Goal: Task Accomplishment & Management: Manage account settings

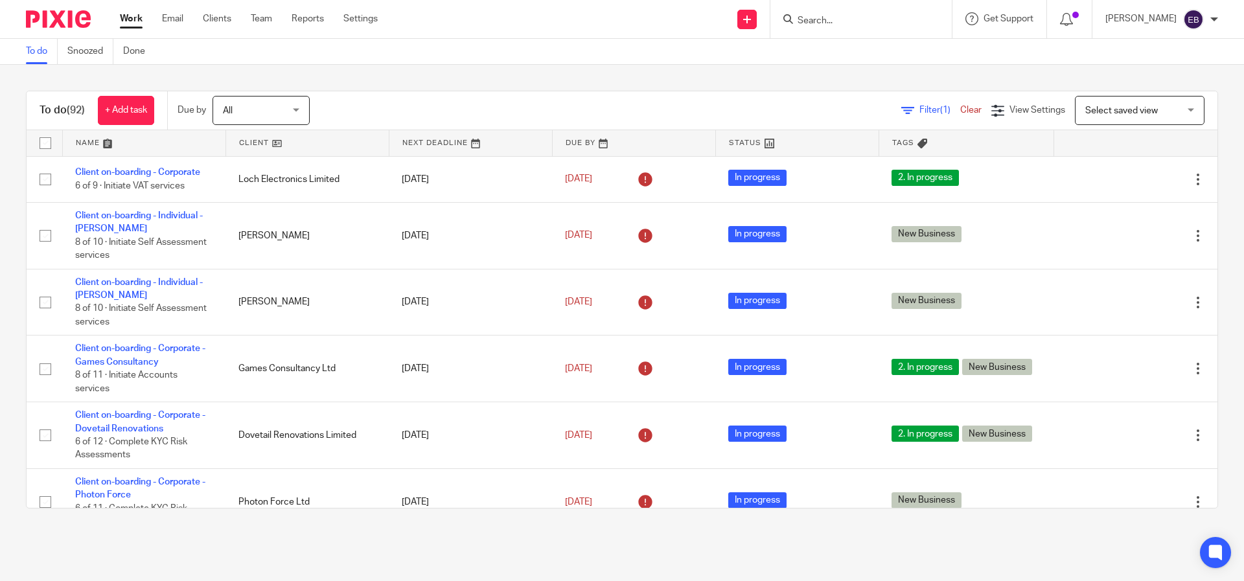
click at [73, 105] on span "(92)" at bounding box center [76, 110] width 18 height 10
click at [100, 145] on link at bounding box center [144, 143] width 163 height 26
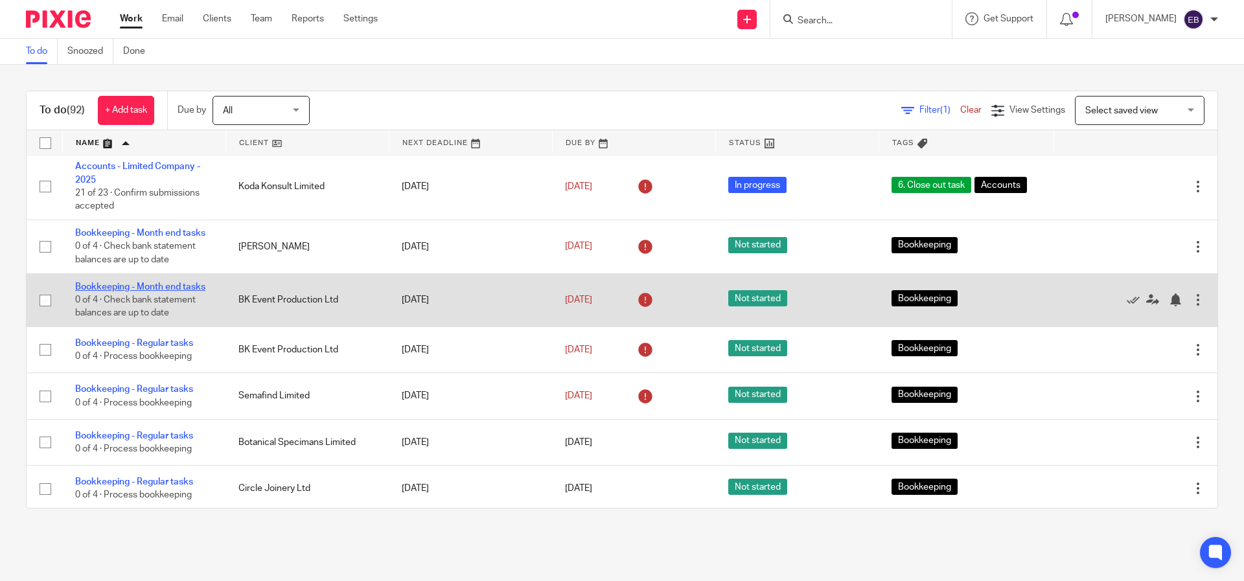
scroll to position [62, 0]
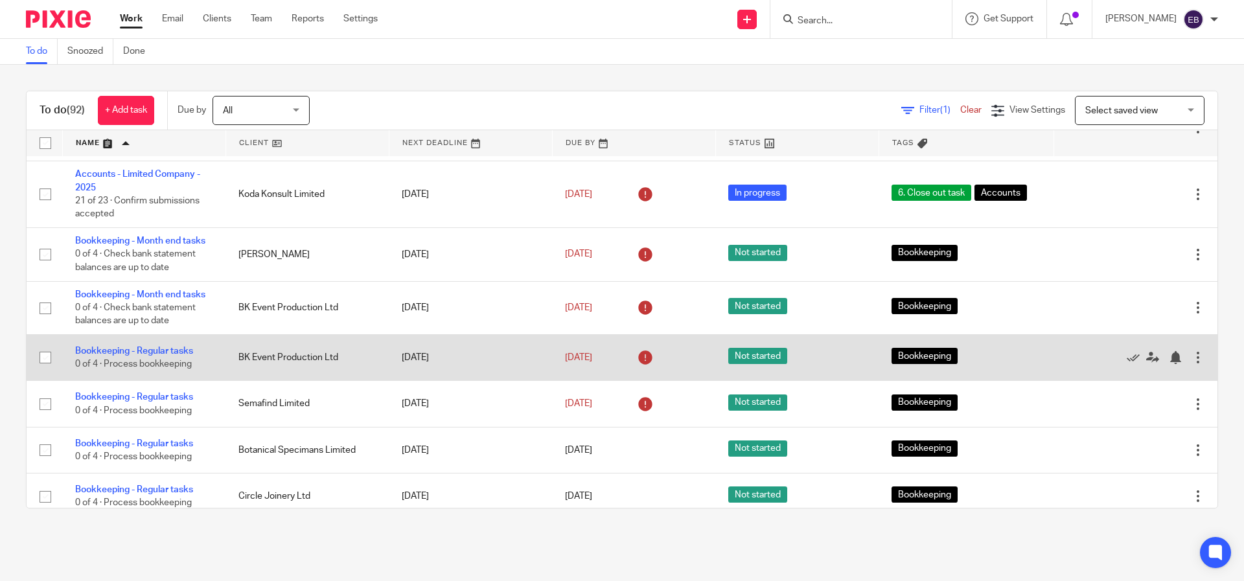
click at [47, 364] on input "checkbox" at bounding box center [45, 357] width 25 height 25
checkbox input "true"
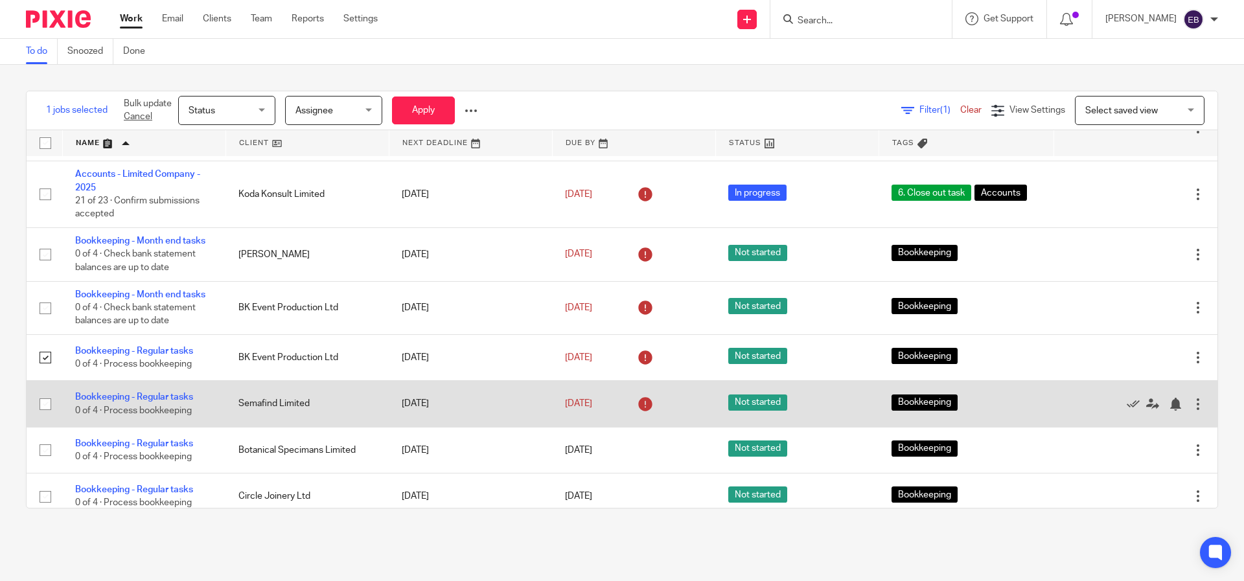
click at [45, 402] on input "checkbox" at bounding box center [45, 404] width 25 height 25
checkbox input "true"
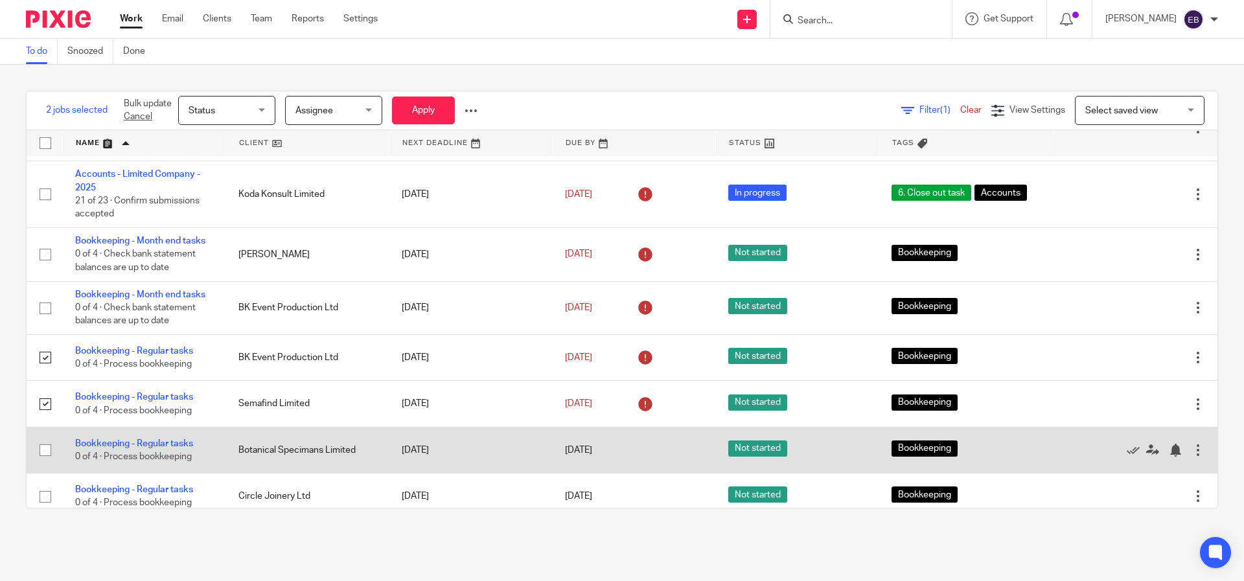
click at [51, 455] on input "checkbox" at bounding box center [45, 450] width 25 height 25
checkbox input "true"
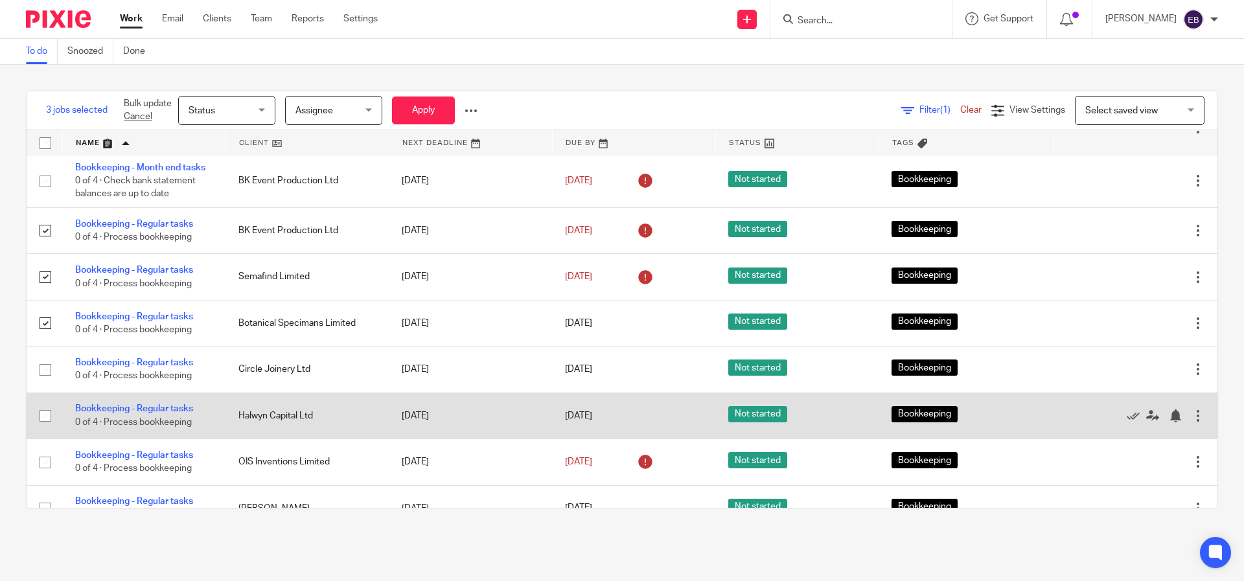
scroll to position [197, 0]
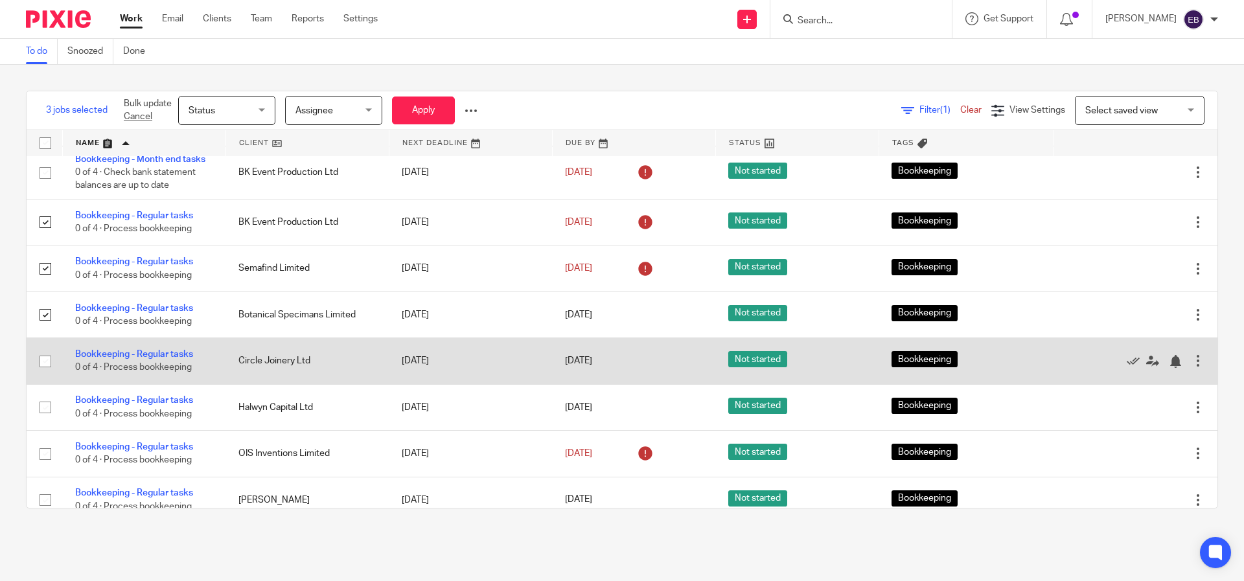
click at [45, 367] on input "checkbox" at bounding box center [45, 361] width 25 height 25
checkbox input "true"
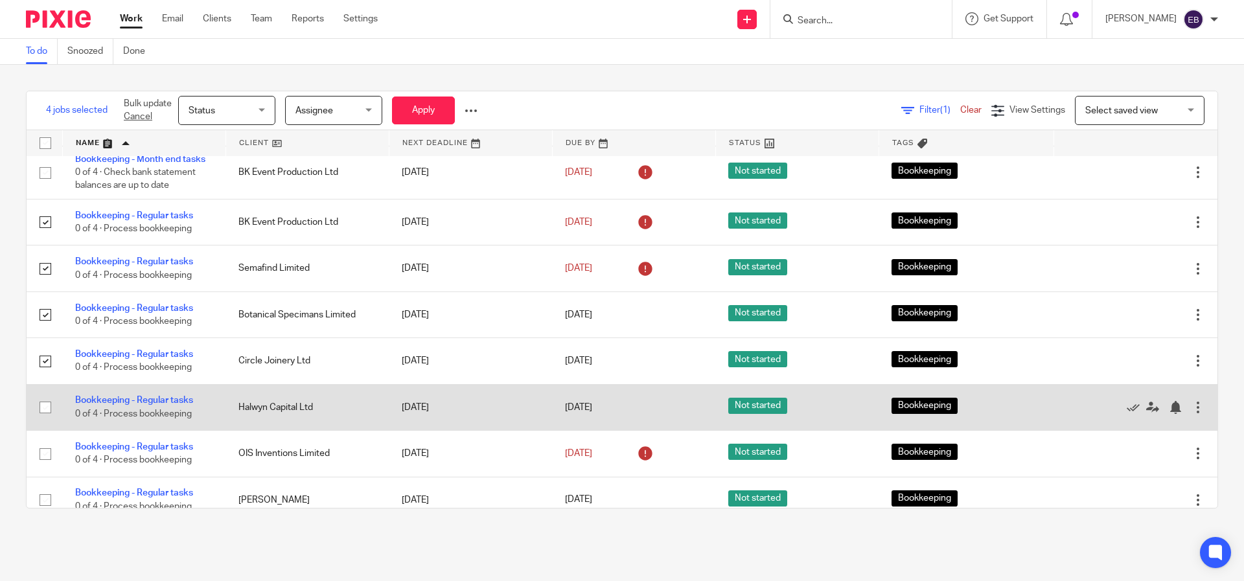
click at [46, 420] on input "checkbox" at bounding box center [45, 407] width 25 height 25
checkbox input "true"
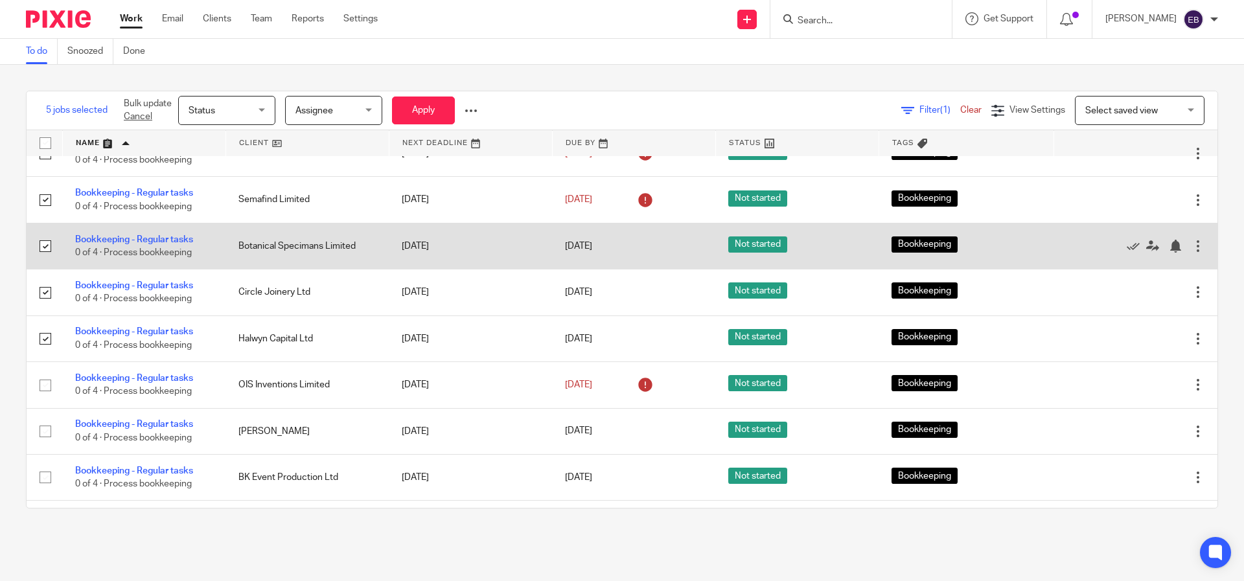
scroll to position [249, 0]
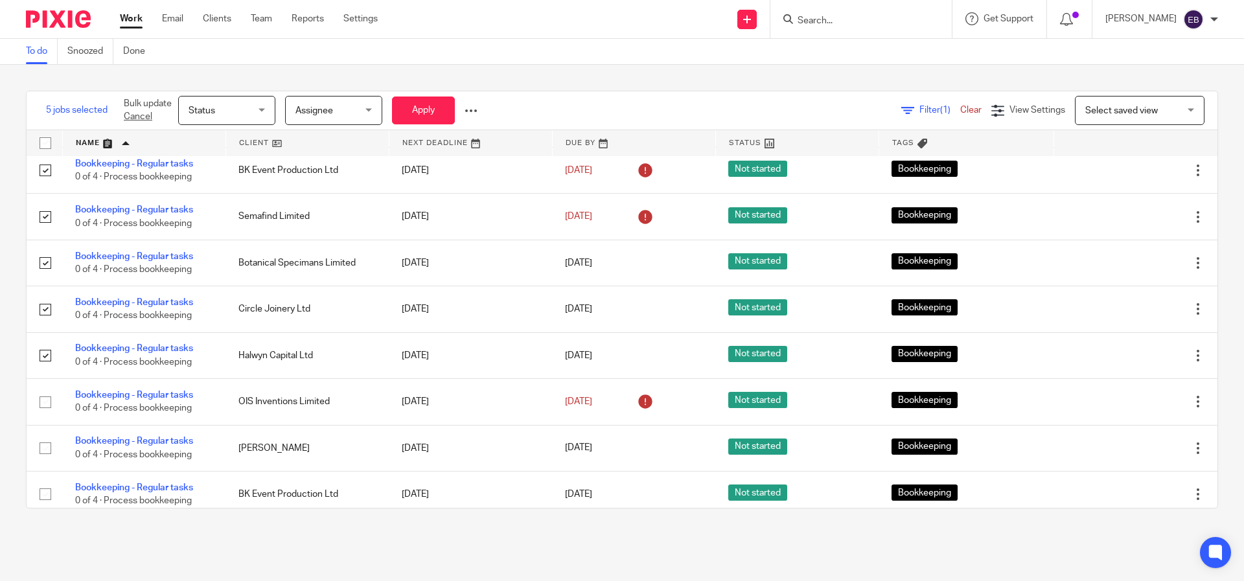
click at [227, 110] on span "Status" at bounding box center [223, 110] width 69 height 27
click at [227, 110] on div "Status Status" at bounding box center [226, 110] width 97 height 29
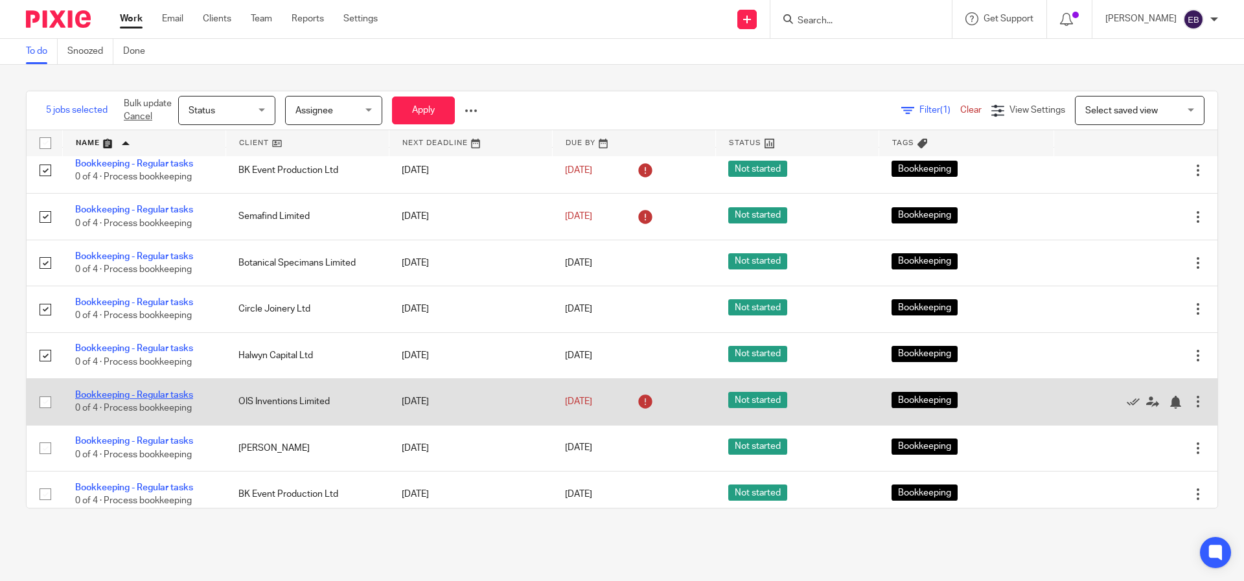
scroll to position [265, 0]
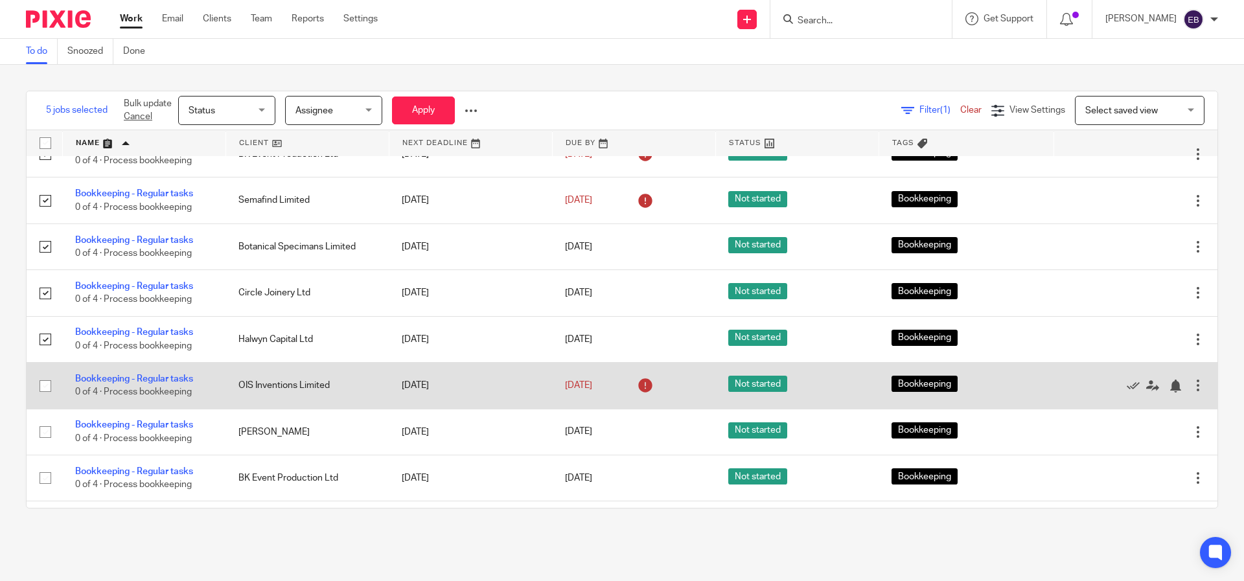
click at [50, 393] on input "checkbox" at bounding box center [45, 386] width 25 height 25
checkbox input "true"
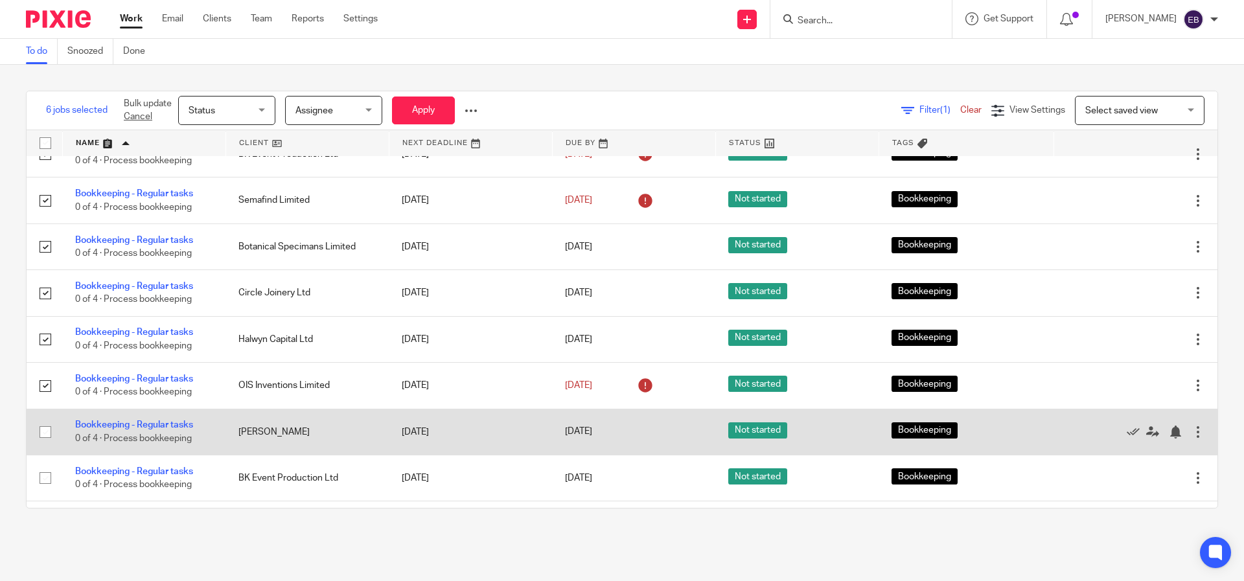
click at [46, 444] on input "checkbox" at bounding box center [45, 432] width 25 height 25
checkbox input "true"
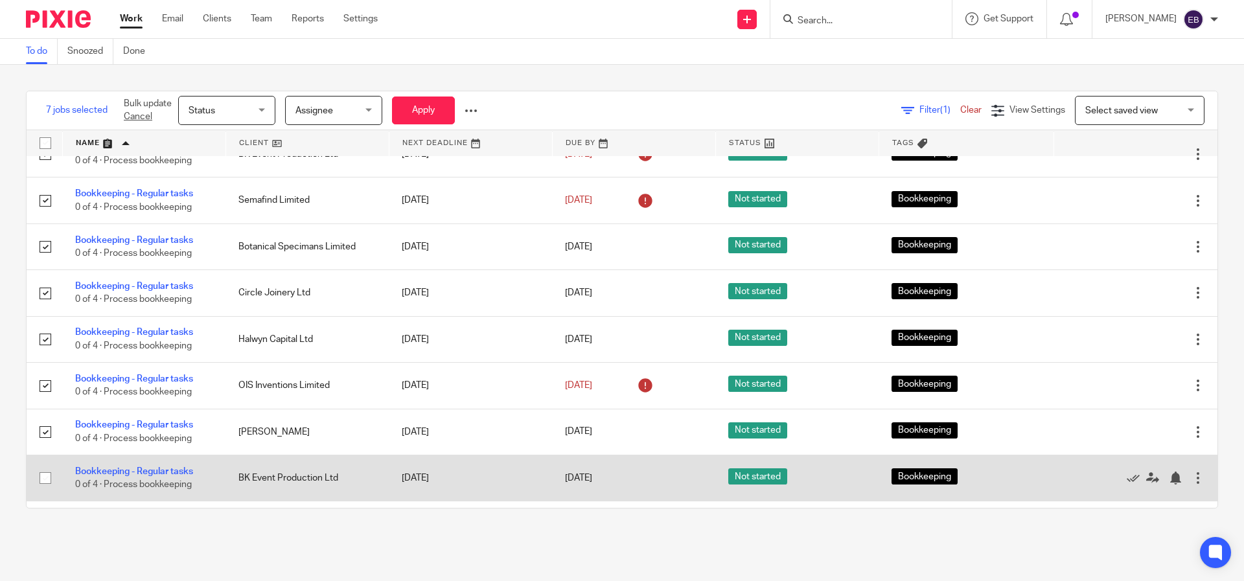
click at [40, 487] on input "checkbox" at bounding box center [45, 478] width 25 height 25
checkbox input "true"
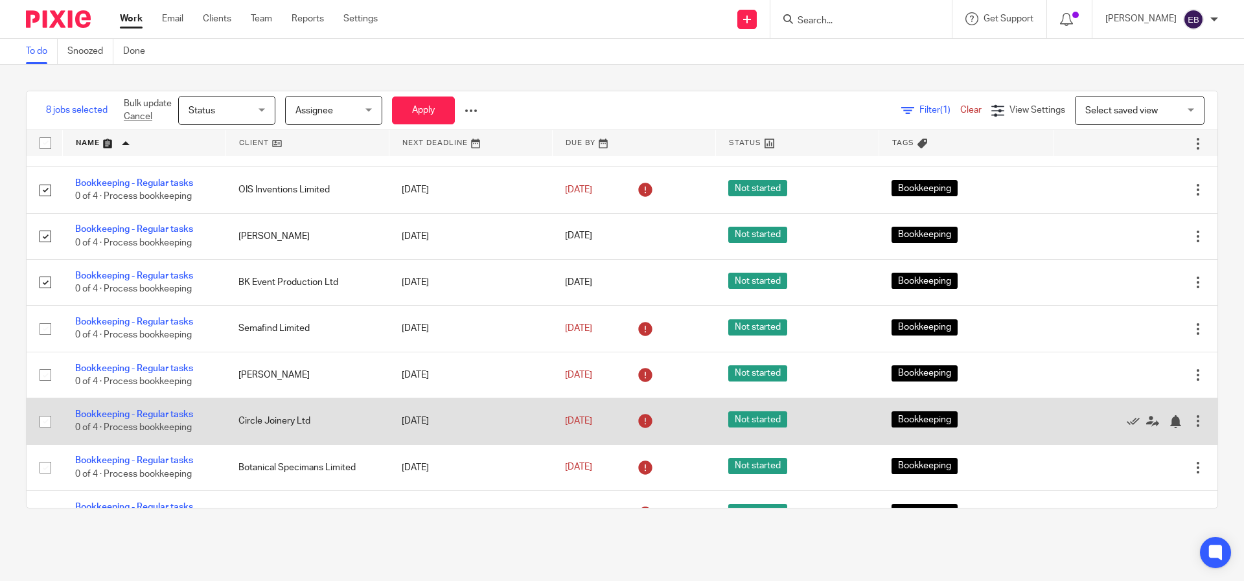
scroll to position [453, 0]
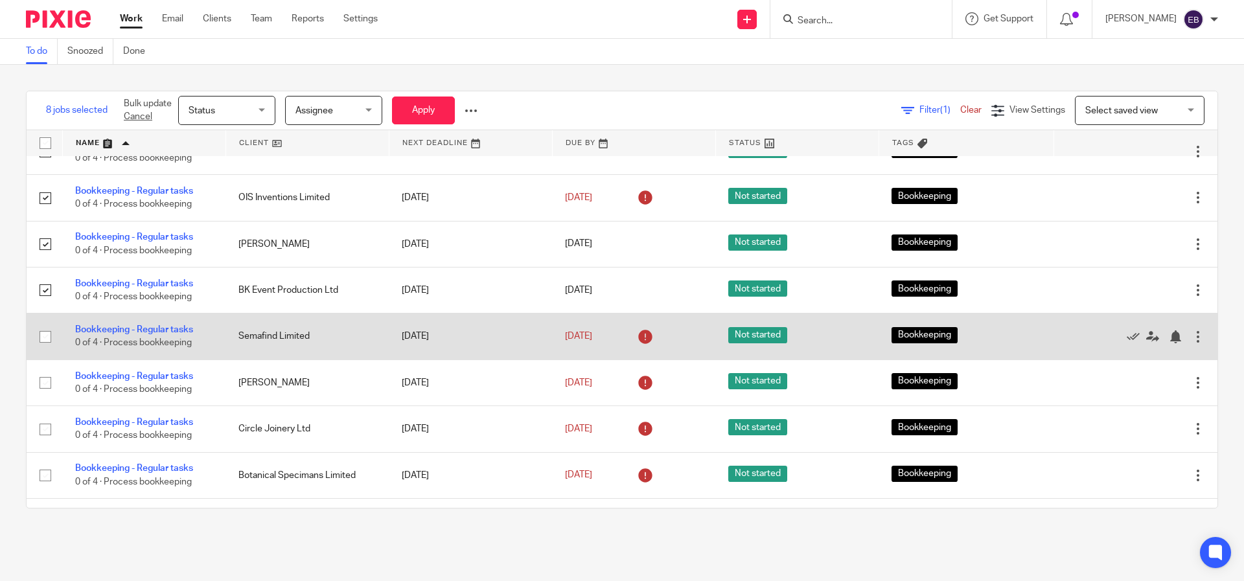
click at [41, 349] on input "checkbox" at bounding box center [45, 337] width 25 height 25
checkbox input "true"
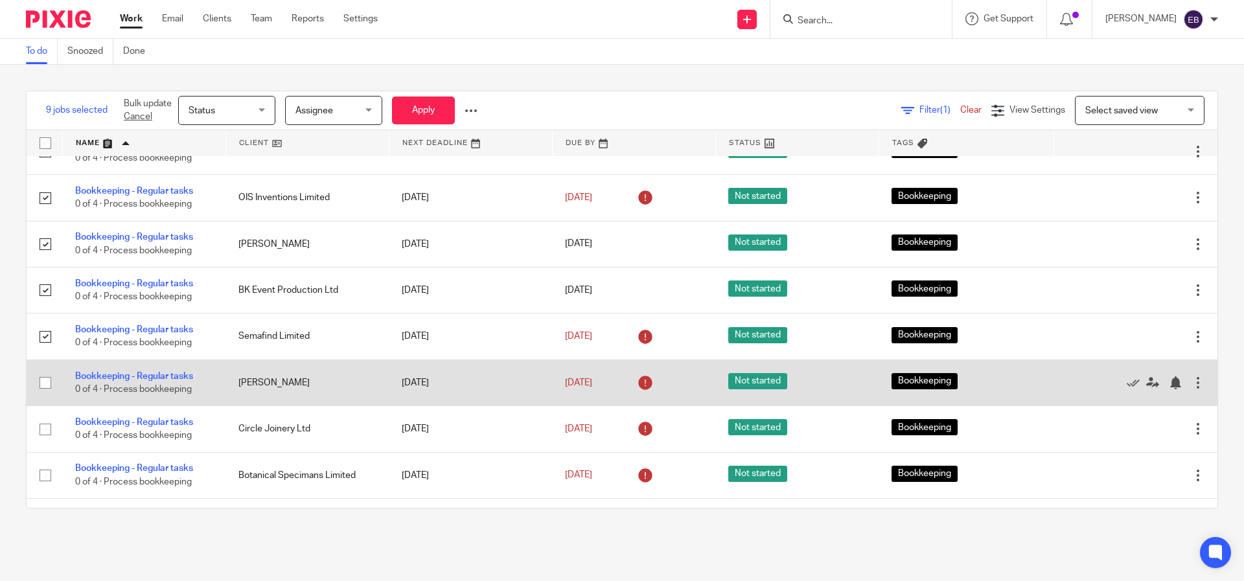
click at [41, 395] on input "checkbox" at bounding box center [45, 383] width 25 height 25
checkbox input "true"
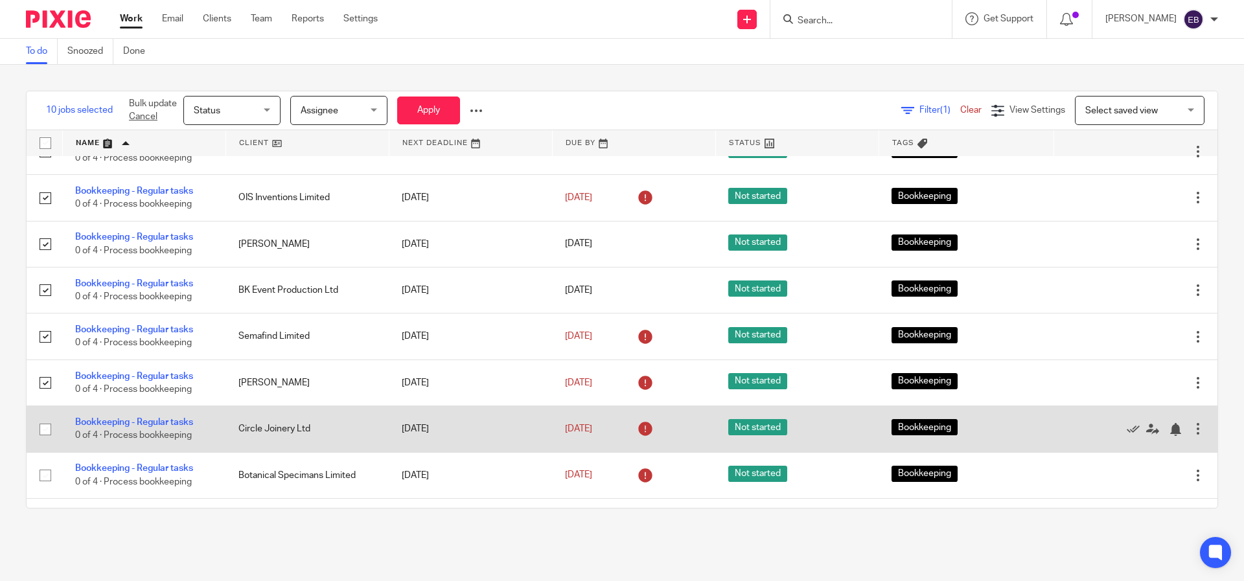
click at [45, 438] on input "checkbox" at bounding box center [45, 429] width 25 height 25
checkbox input "true"
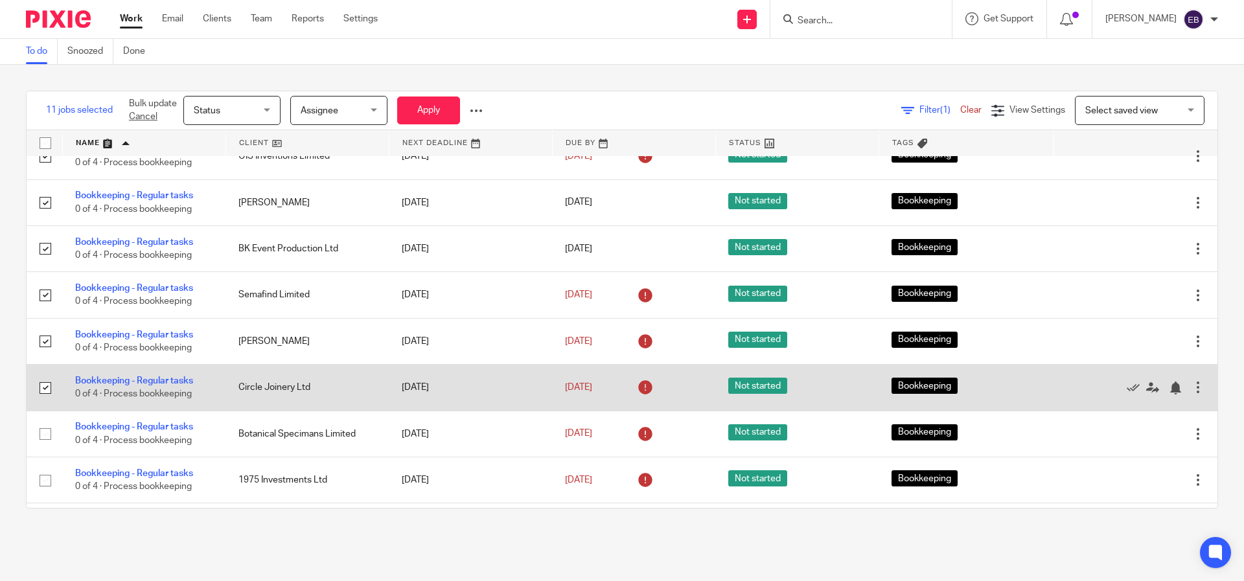
scroll to position [487, 0]
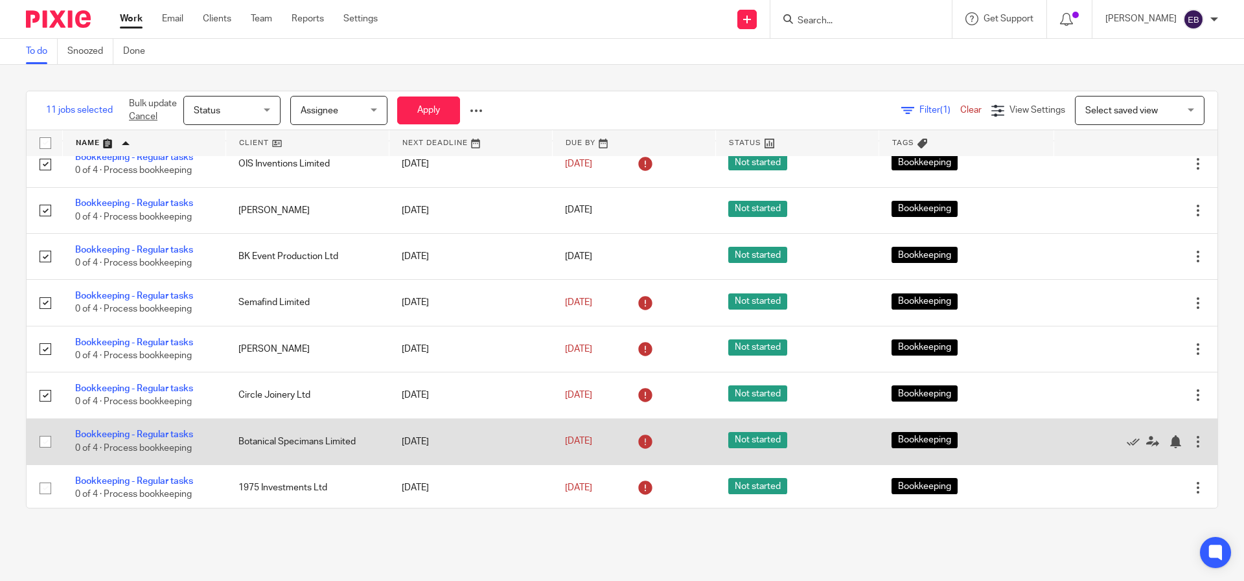
click at [41, 454] on input "checkbox" at bounding box center [45, 442] width 25 height 25
checkbox input "true"
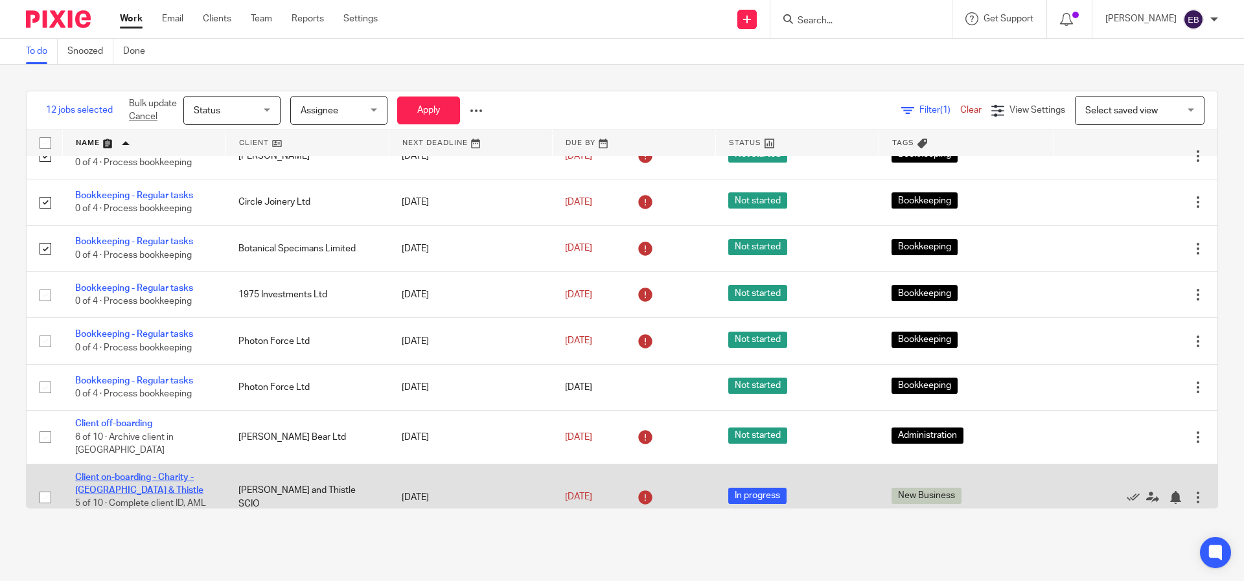
scroll to position [746, 0]
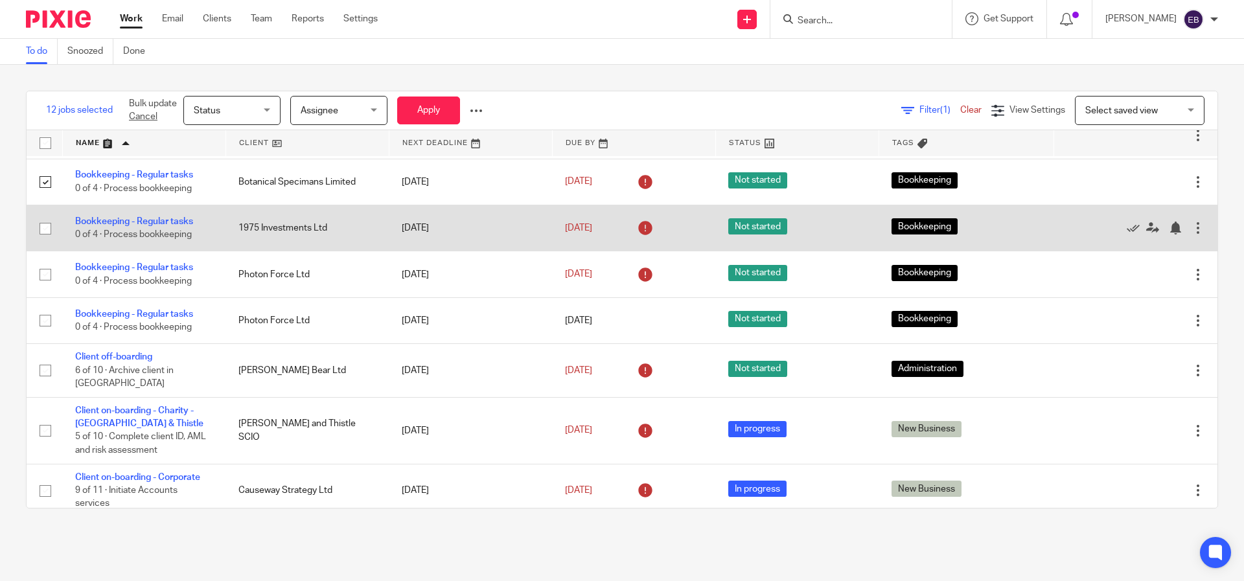
click at [46, 241] on input "checkbox" at bounding box center [45, 228] width 25 height 25
checkbox input "true"
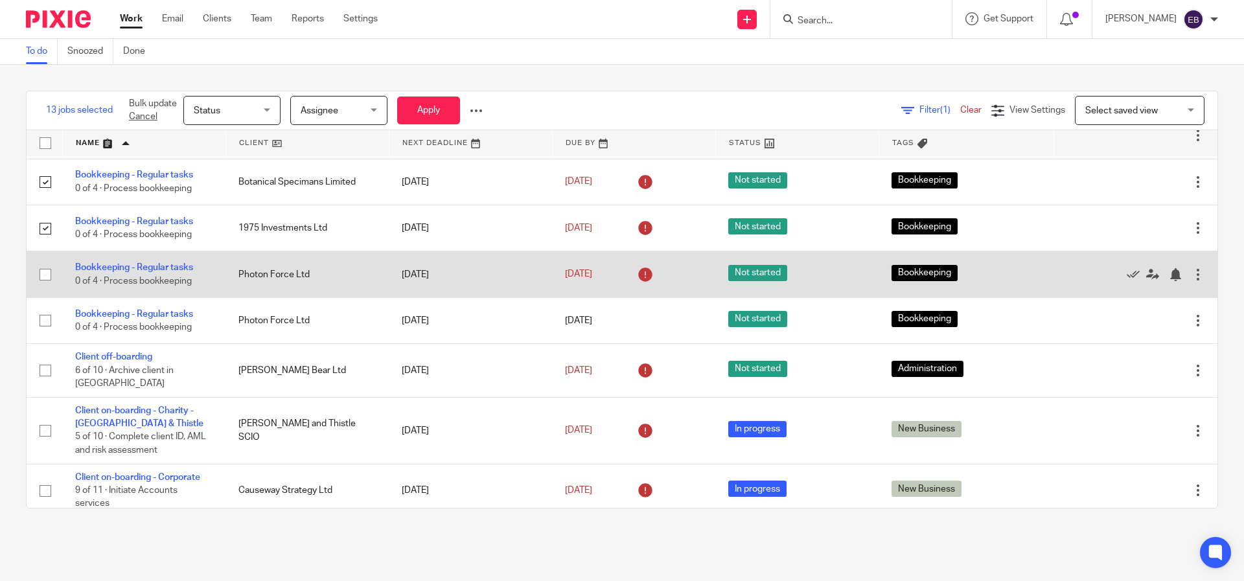
click at [43, 287] on input "checkbox" at bounding box center [45, 274] width 25 height 25
checkbox input "true"
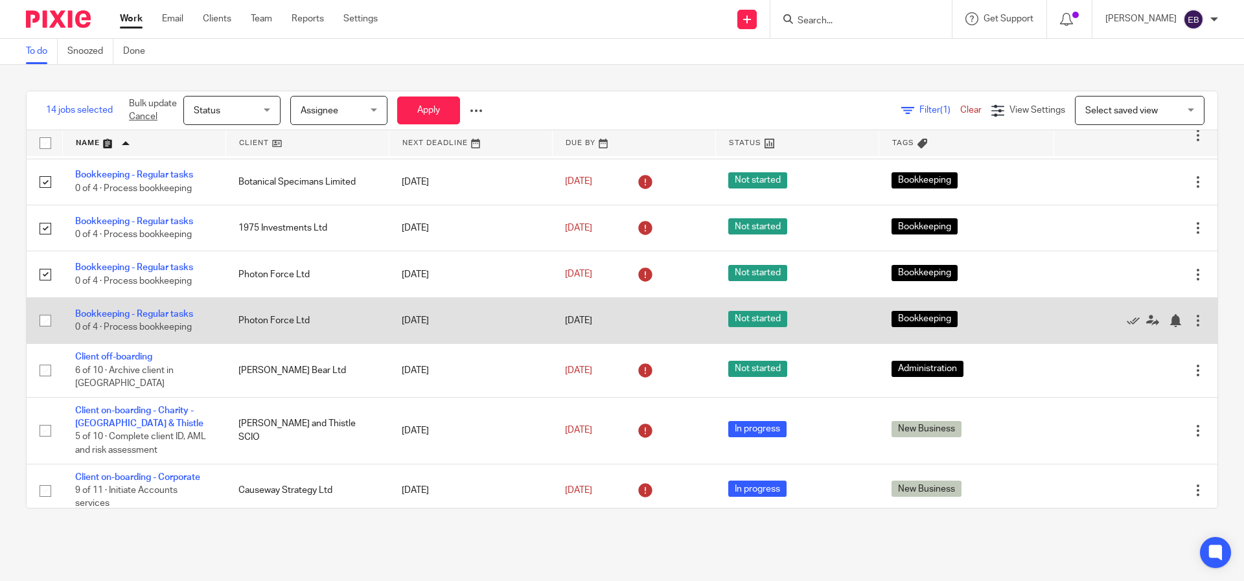
click at [50, 331] on input "checkbox" at bounding box center [45, 320] width 25 height 25
checkbox input "true"
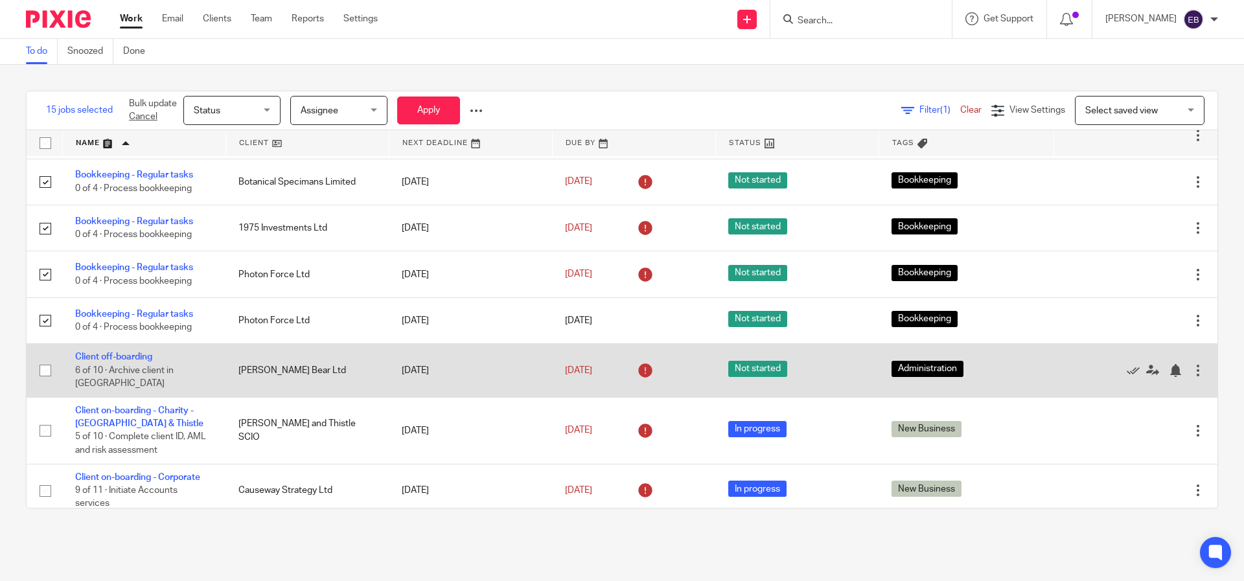
click at [52, 383] on input "checkbox" at bounding box center [45, 370] width 25 height 25
click at [49, 383] on input "checkbox" at bounding box center [45, 370] width 25 height 25
checkbox input "false"
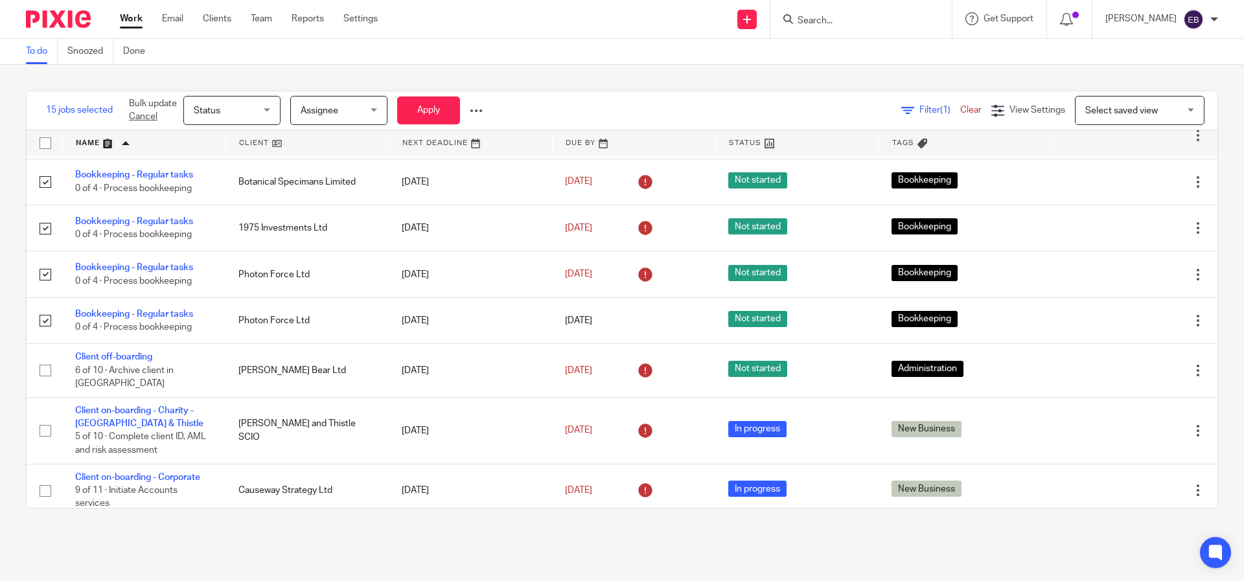
click at [222, 108] on span "Status" at bounding box center [228, 110] width 69 height 27
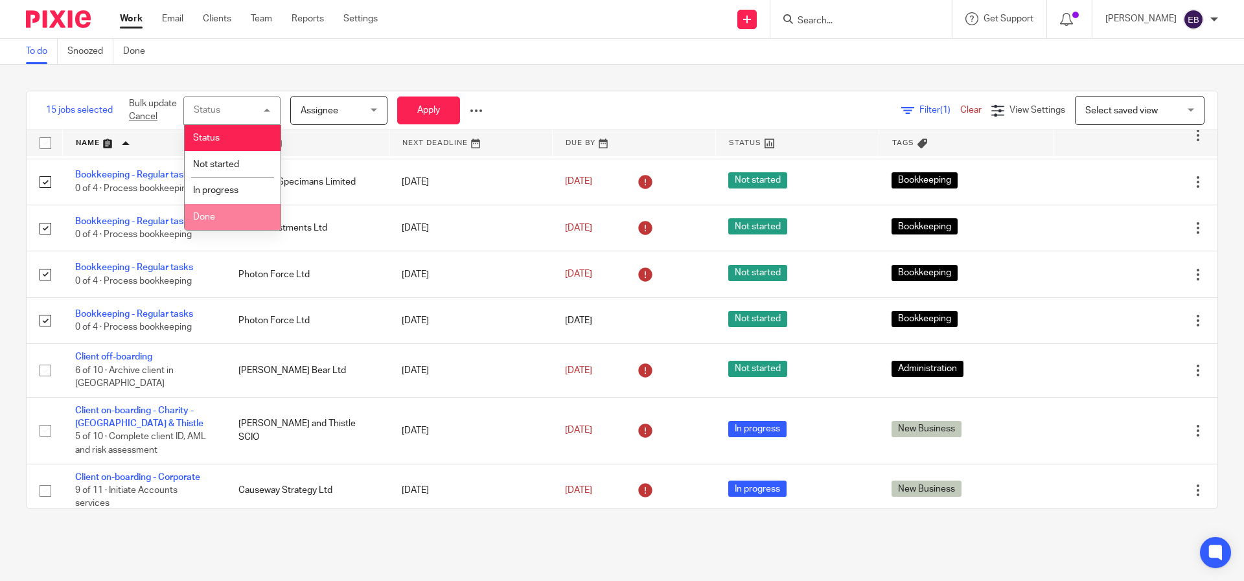
click at [222, 208] on li "Done" at bounding box center [233, 217] width 96 height 27
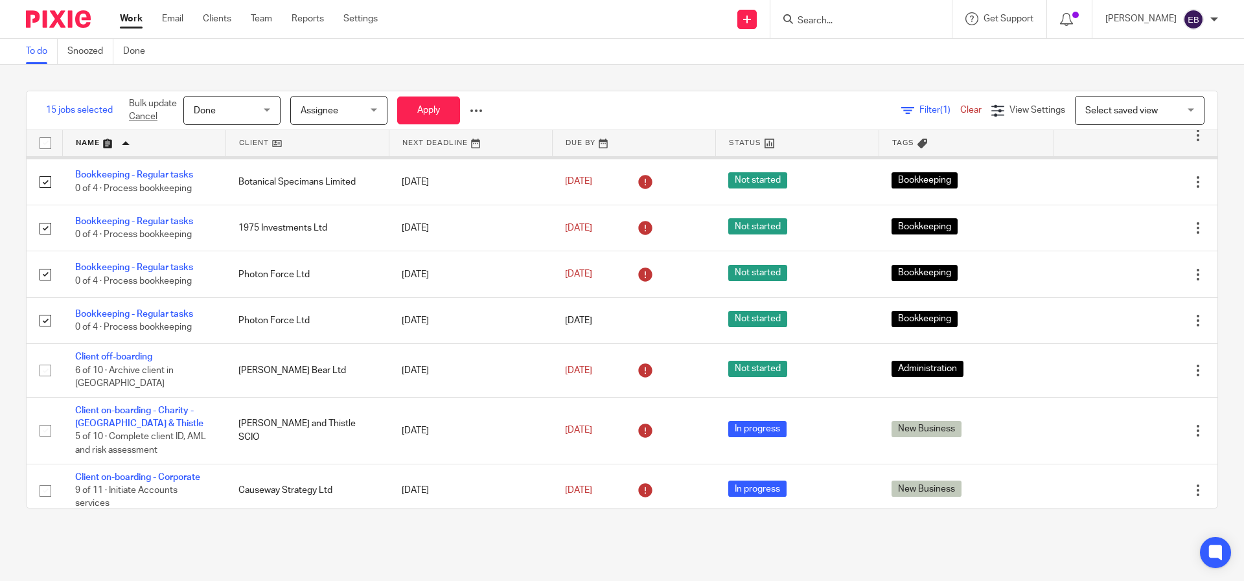
click at [1192, 142] on div at bounding box center [1198, 135] width 13 height 13
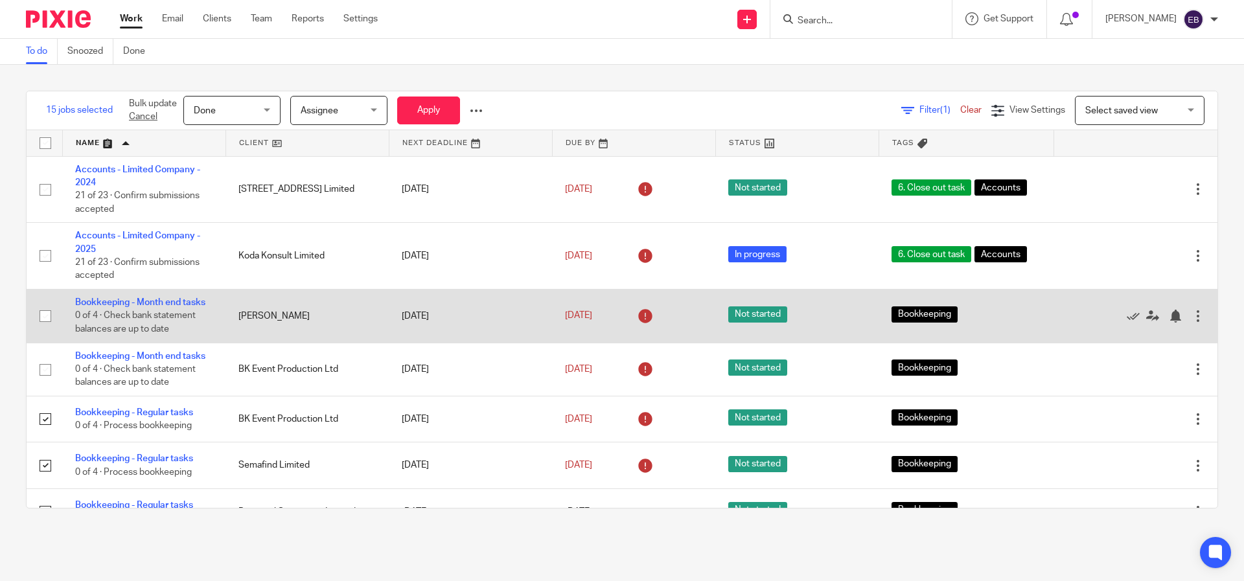
scroll to position [224, 0]
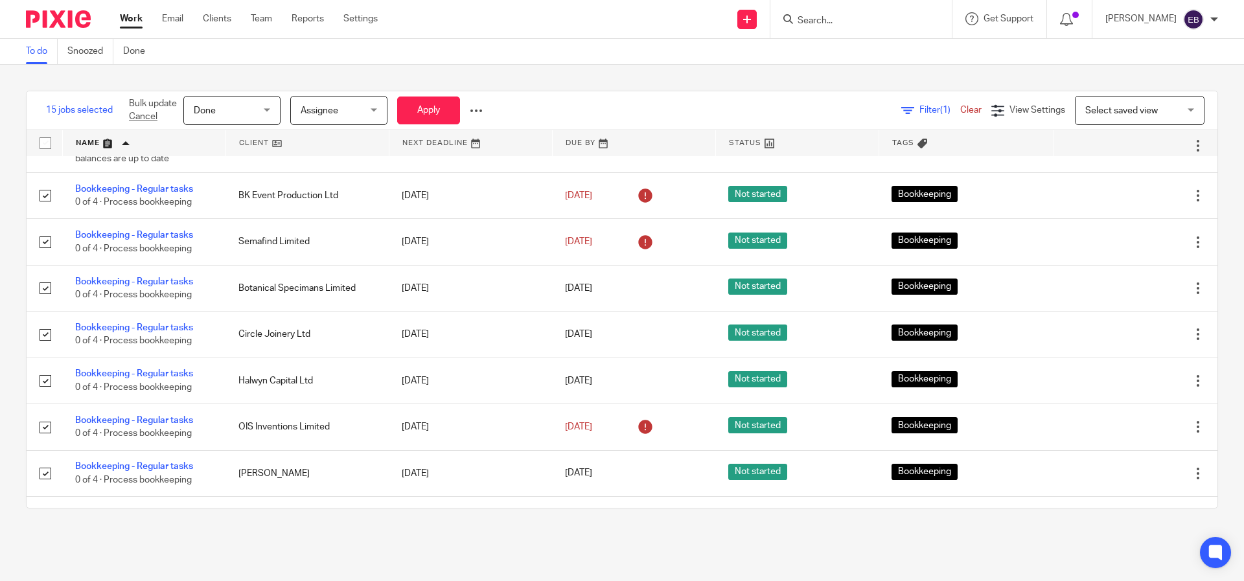
click at [373, 111] on div "Assignee Assignee" at bounding box center [338, 110] width 97 height 29
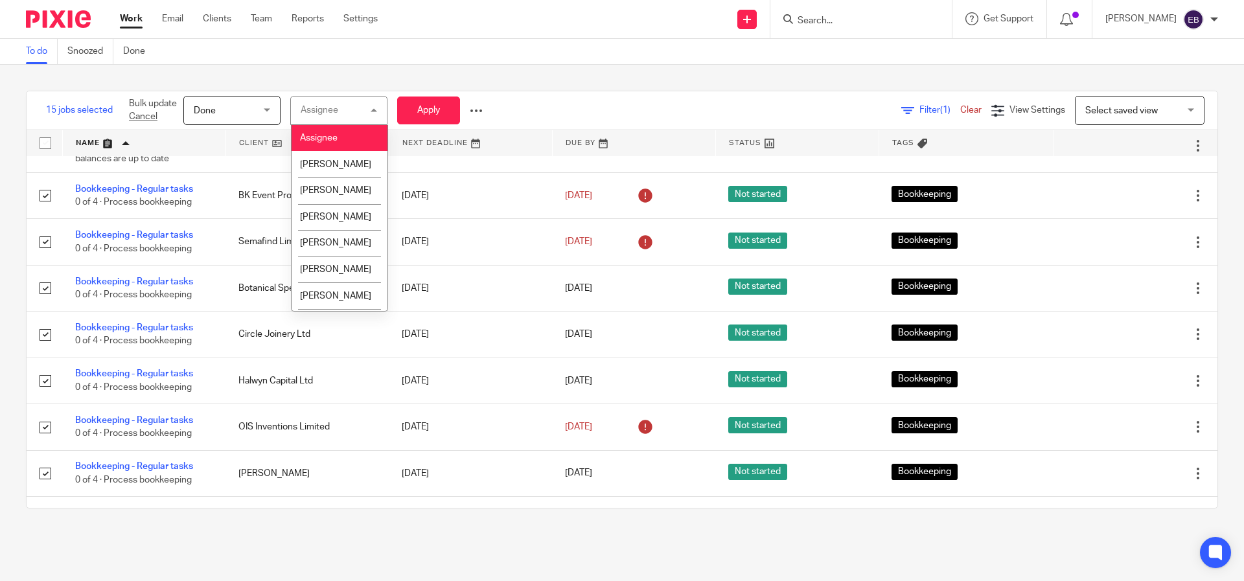
click at [373, 111] on div "Assignee Assignee" at bounding box center [338, 110] width 97 height 29
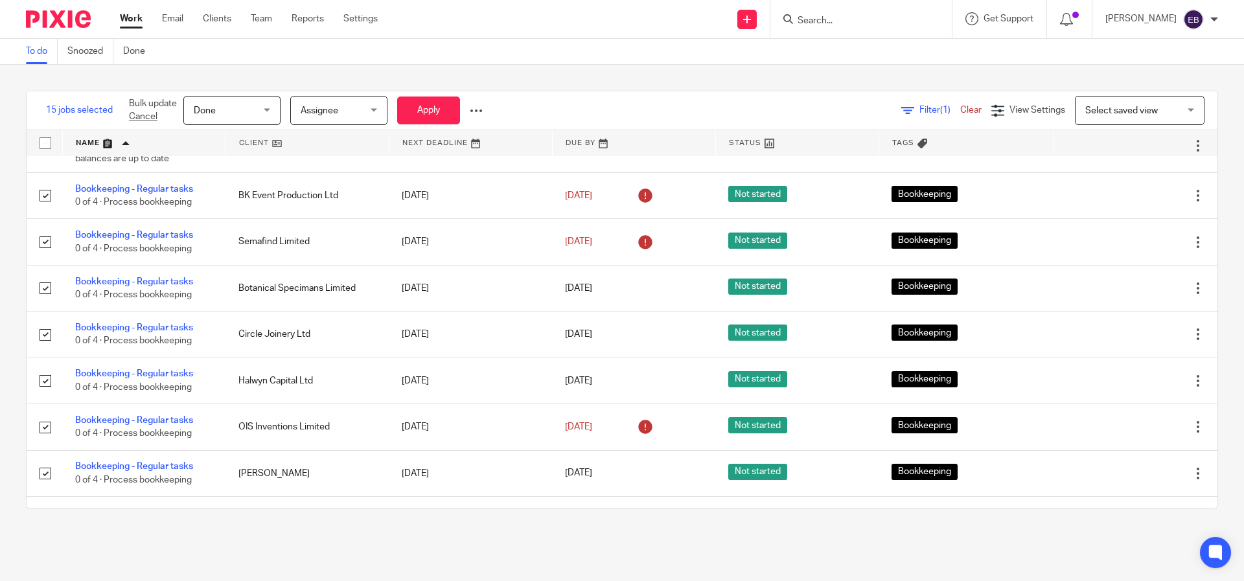
click at [261, 111] on span "Done" at bounding box center [228, 110] width 69 height 27
click at [261, 111] on div "Done Done" at bounding box center [231, 110] width 97 height 29
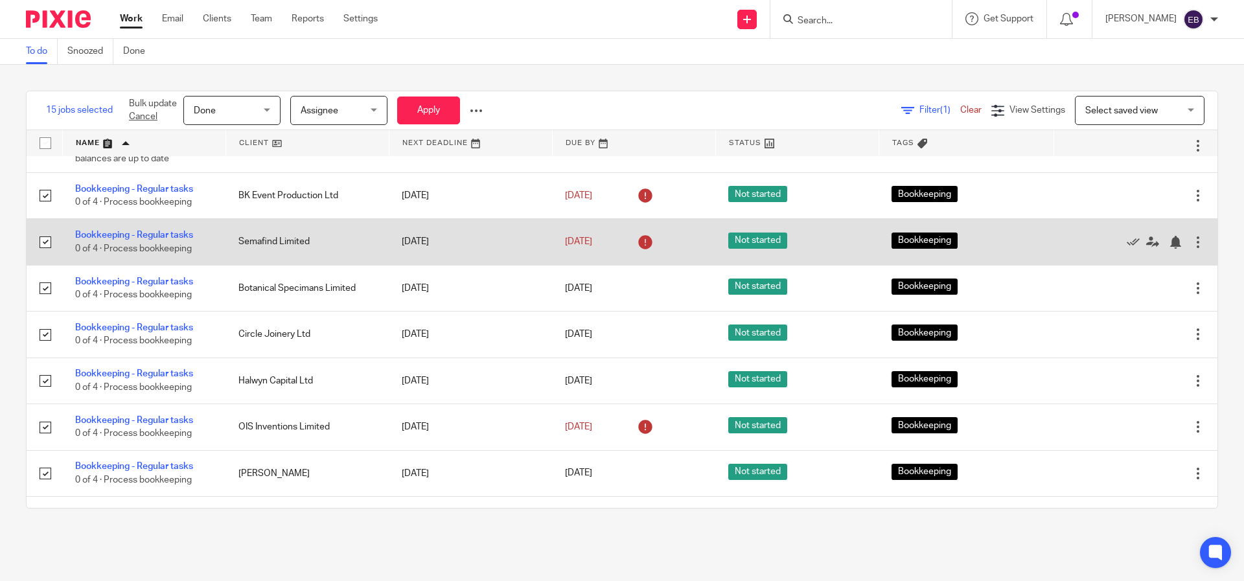
scroll to position [71, 0]
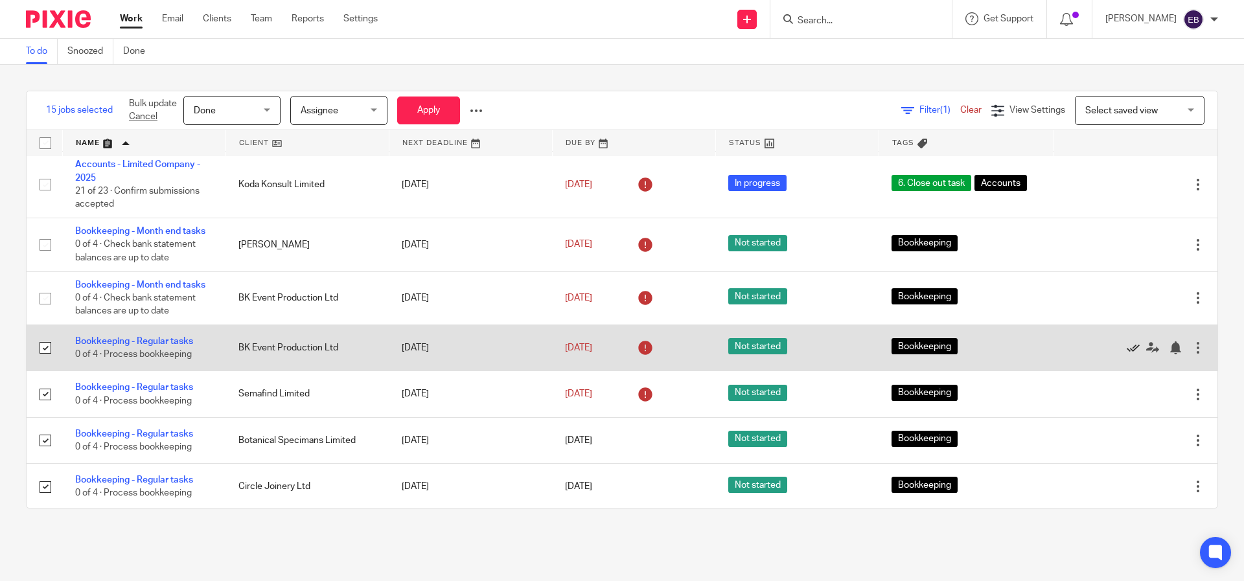
click at [1127, 354] on icon at bounding box center [1133, 347] width 13 height 13
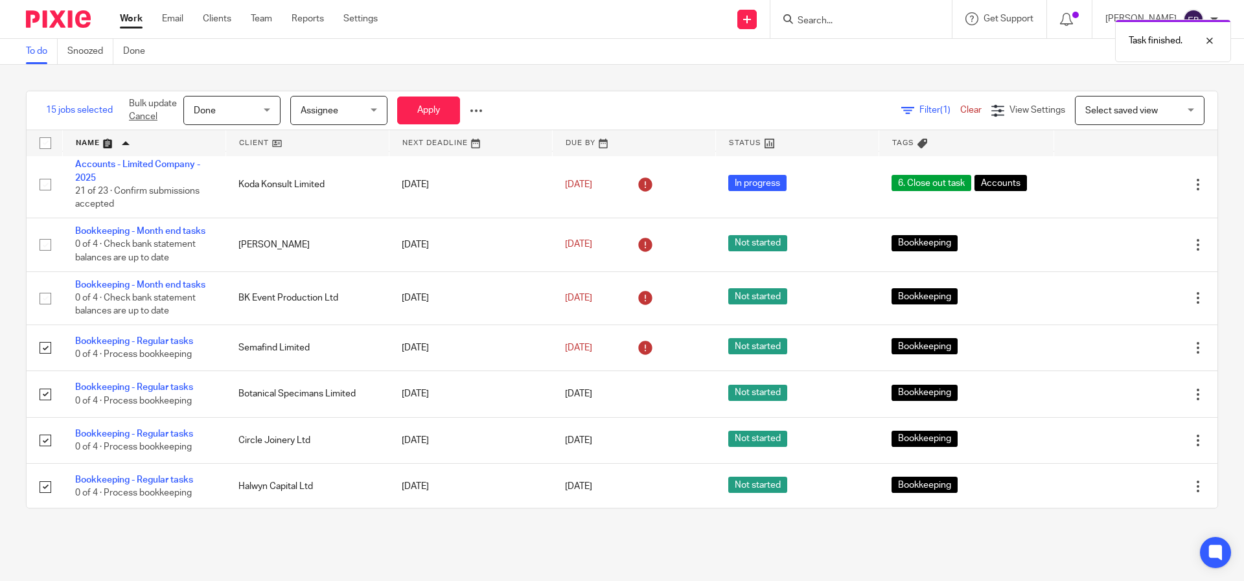
click at [1127, 354] on icon at bounding box center [1133, 347] width 13 height 13
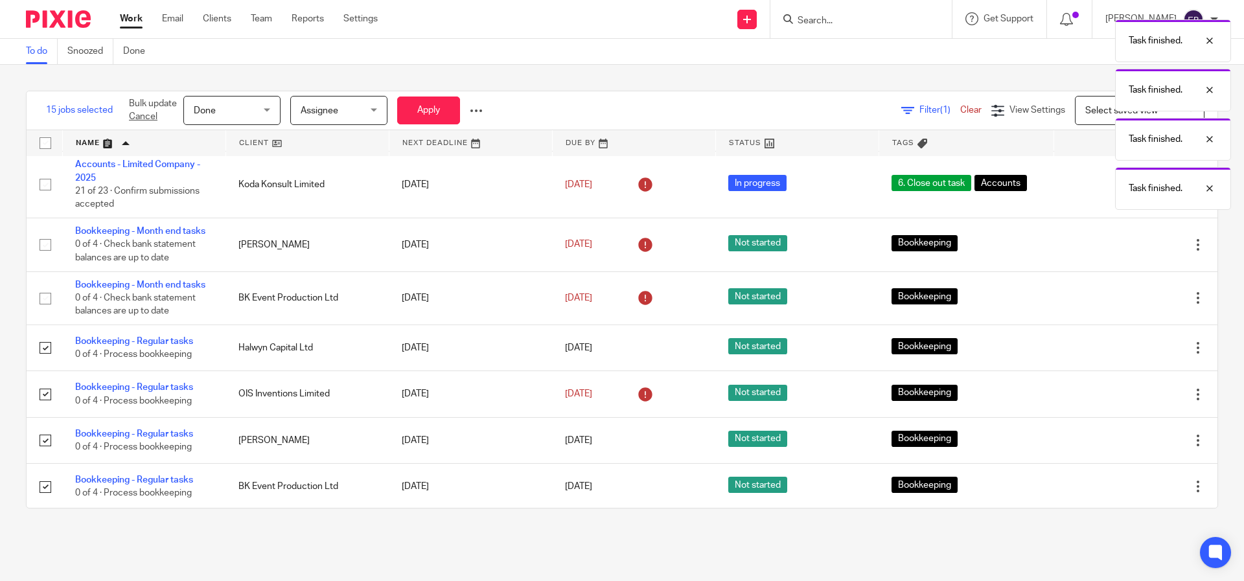
click at [1127, 354] on icon at bounding box center [1133, 347] width 13 height 13
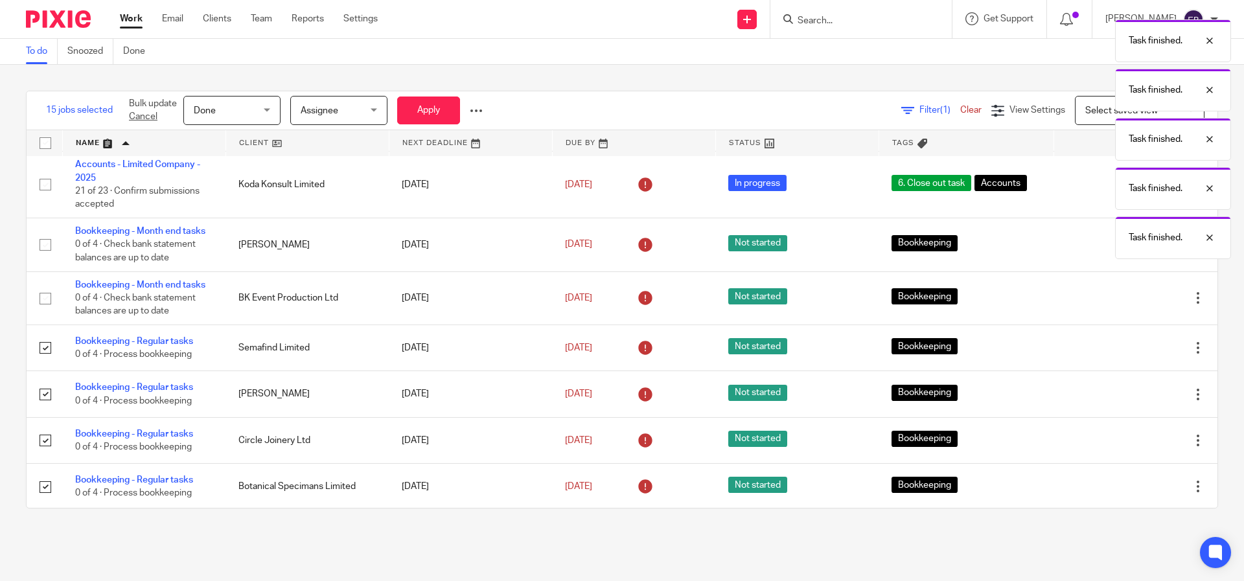
click at [1127, 354] on icon at bounding box center [1133, 347] width 13 height 13
click at [1127, 388] on icon at bounding box center [1133, 394] width 13 height 13
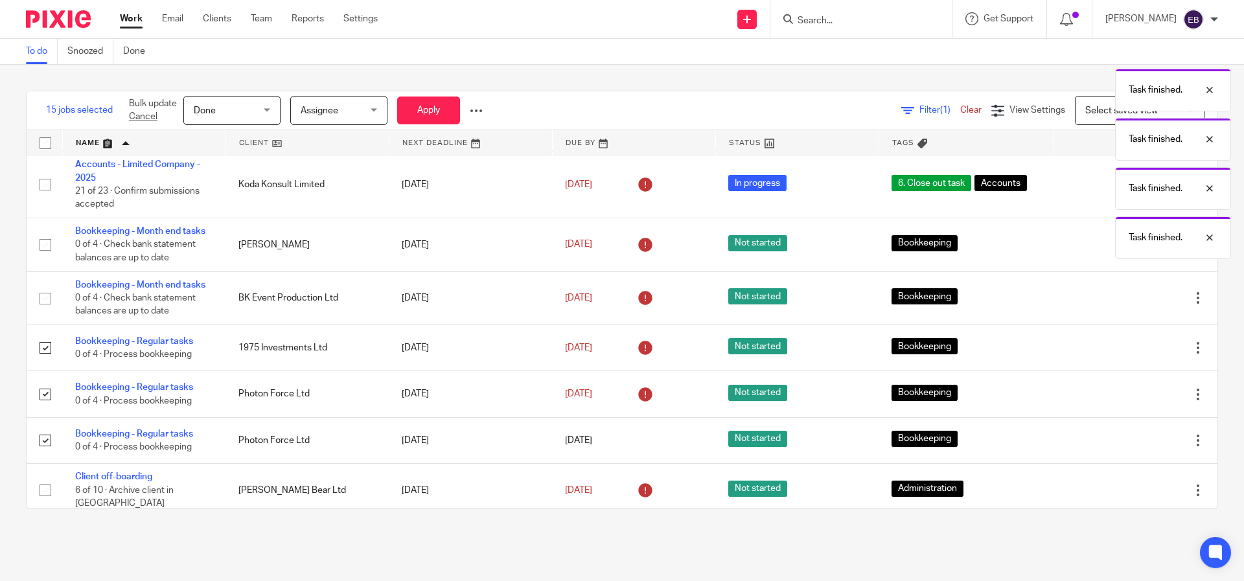
click at [1102, 356] on div "Edit task Delete" at bounding box center [1135, 348] width 137 height 32
click at [1127, 354] on icon at bounding box center [1133, 347] width 13 height 13
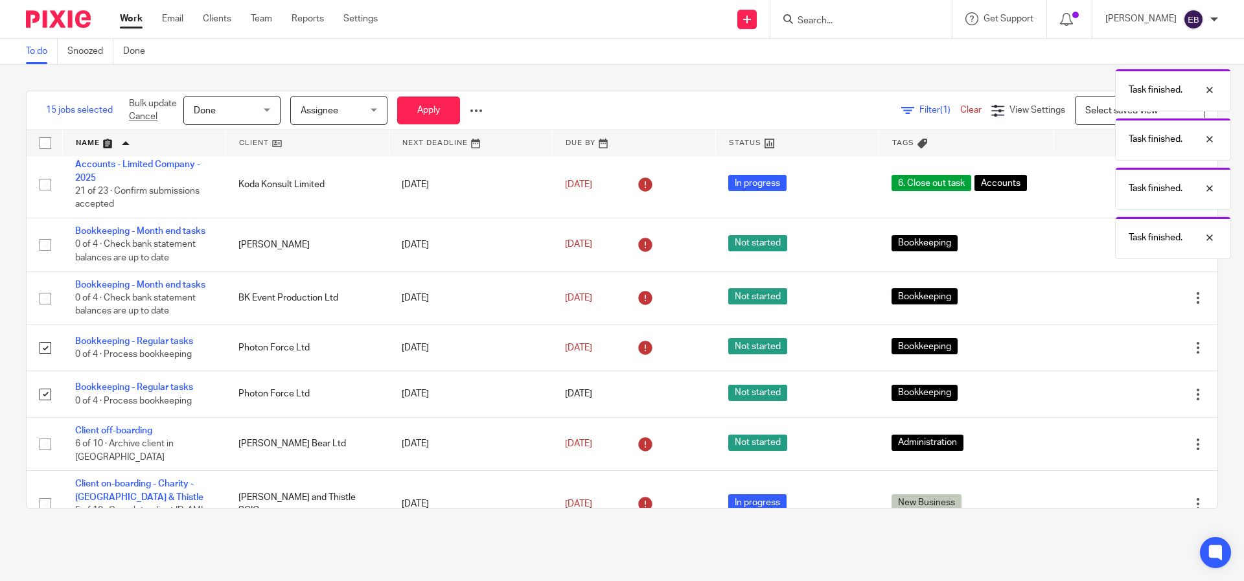
click at [1127, 354] on icon at bounding box center [1133, 347] width 13 height 13
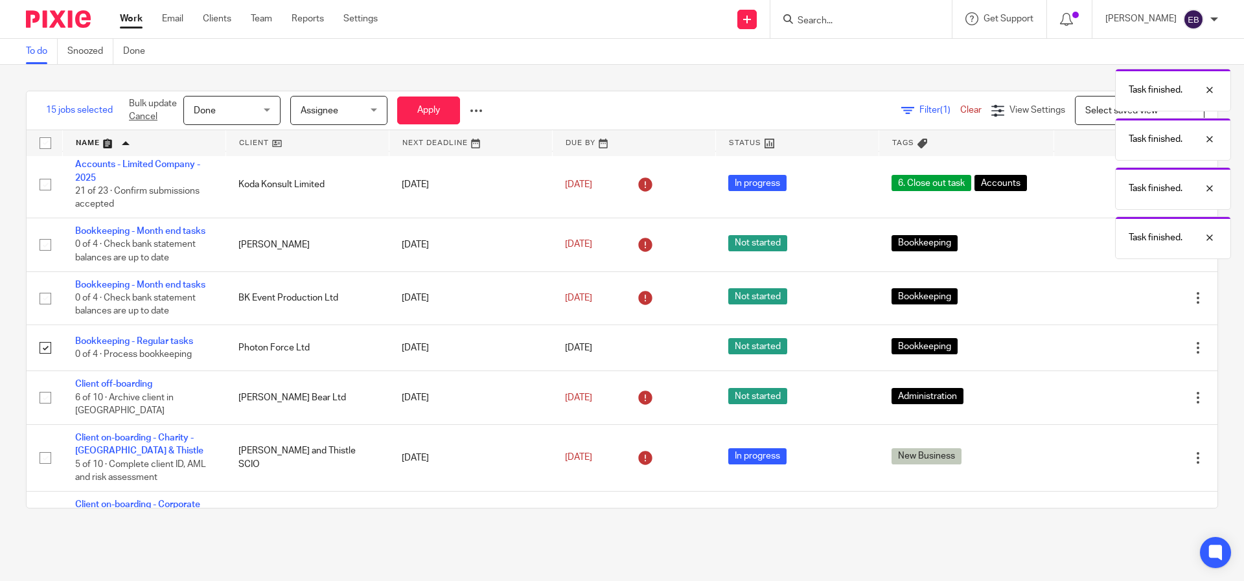
click at [1127, 354] on icon at bounding box center [1133, 347] width 13 height 13
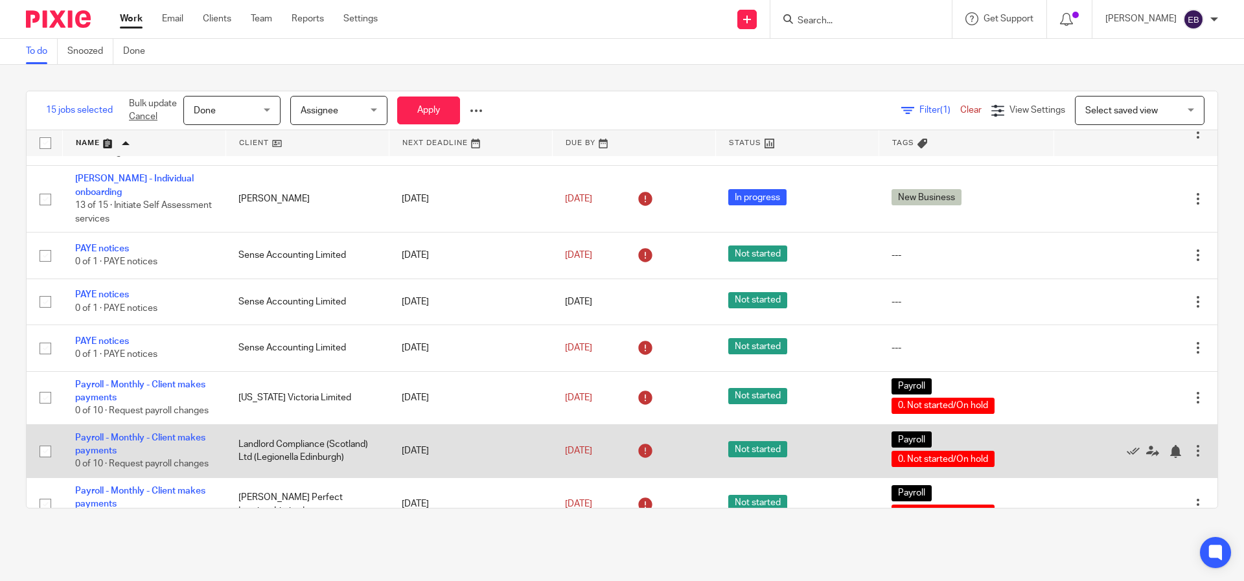
scroll to position [3847, 0]
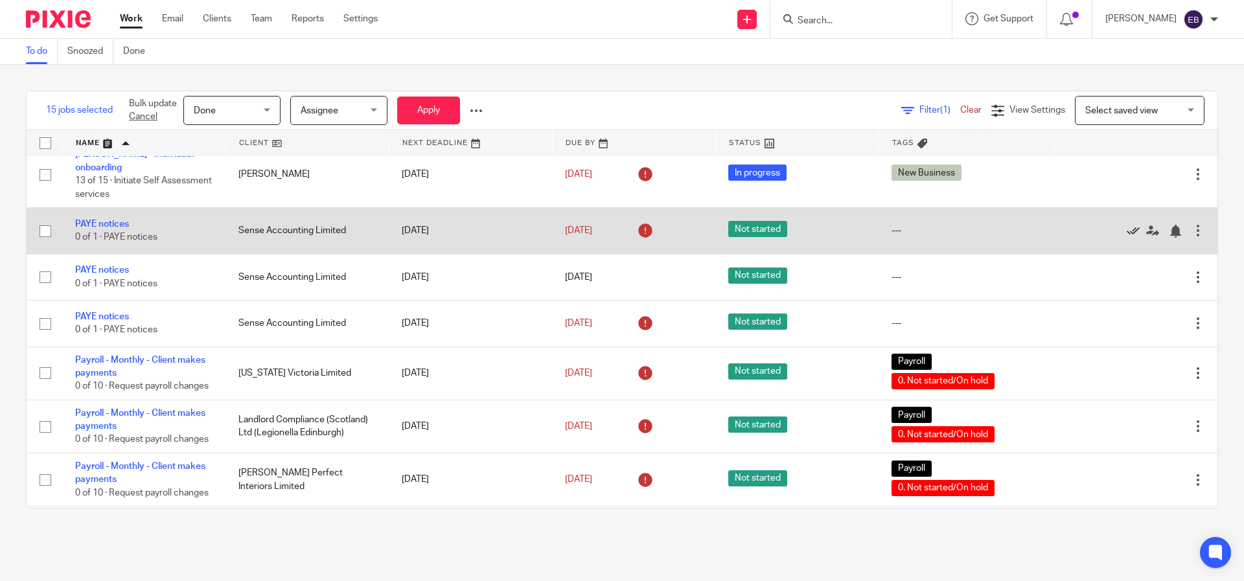
click at [1127, 238] on icon at bounding box center [1133, 231] width 13 height 13
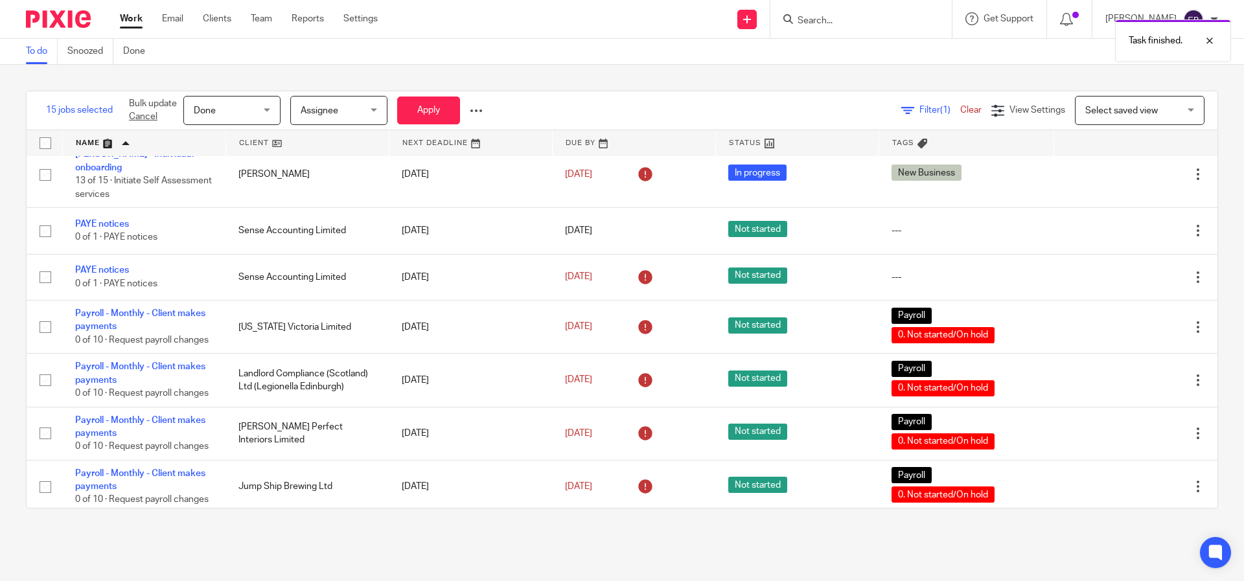
click at [1127, 238] on icon at bounding box center [1133, 231] width 13 height 13
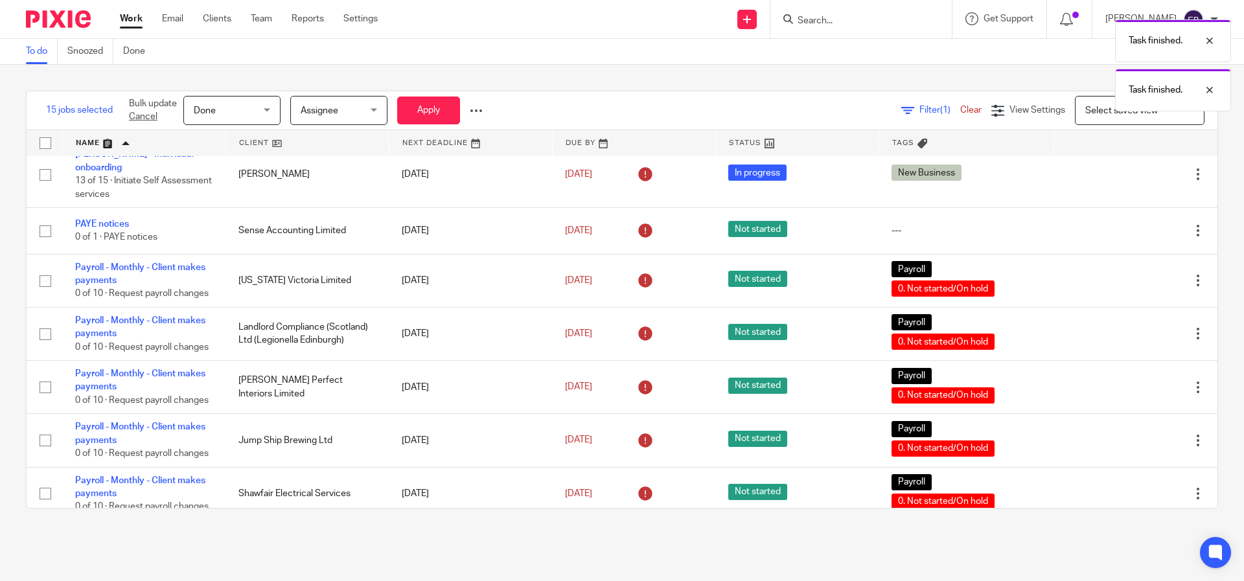
click at [1127, 238] on icon at bounding box center [1133, 231] width 13 height 13
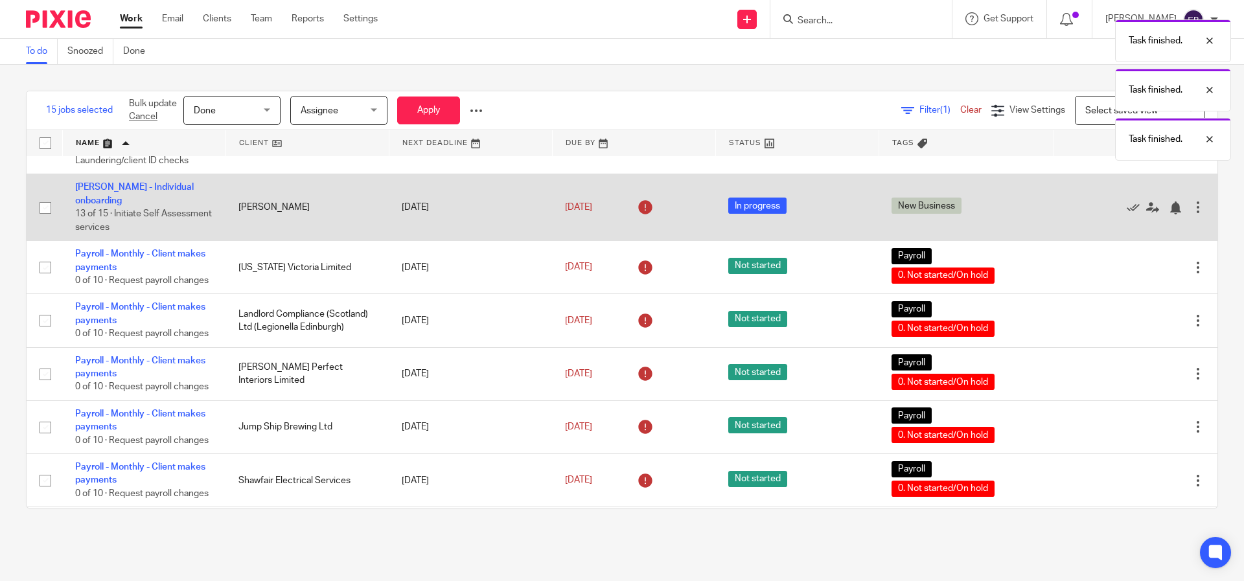
scroll to position [3797, 0]
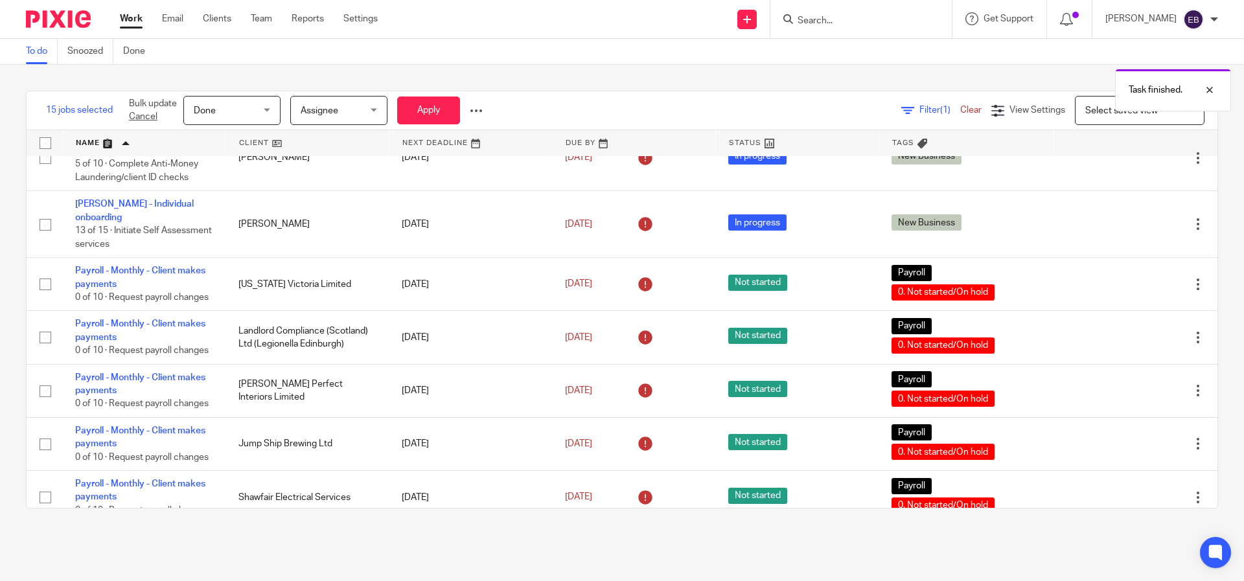
click at [145, 119] on link "Cancel" at bounding box center [143, 116] width 29 height 9
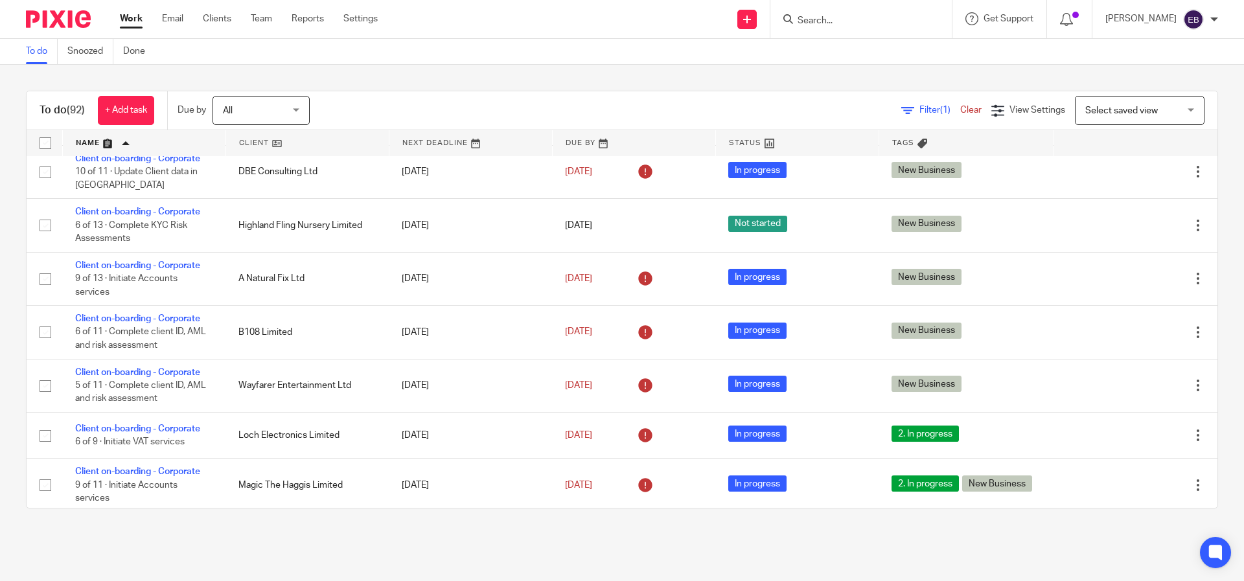
scroll to position [958, 0]
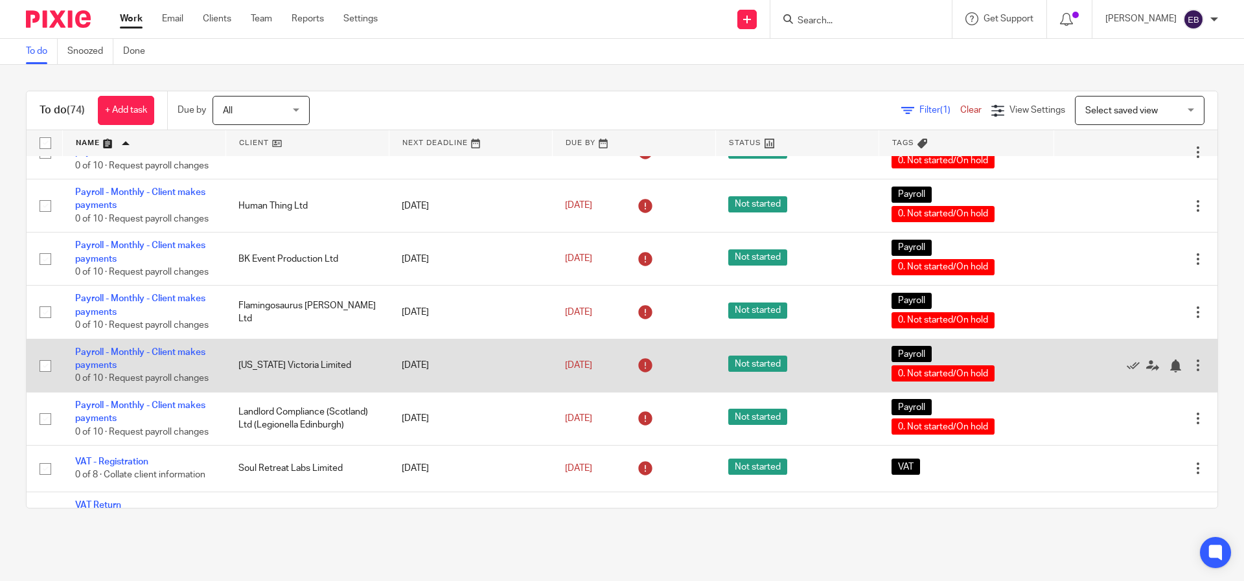
scroll to position [4344, 0]
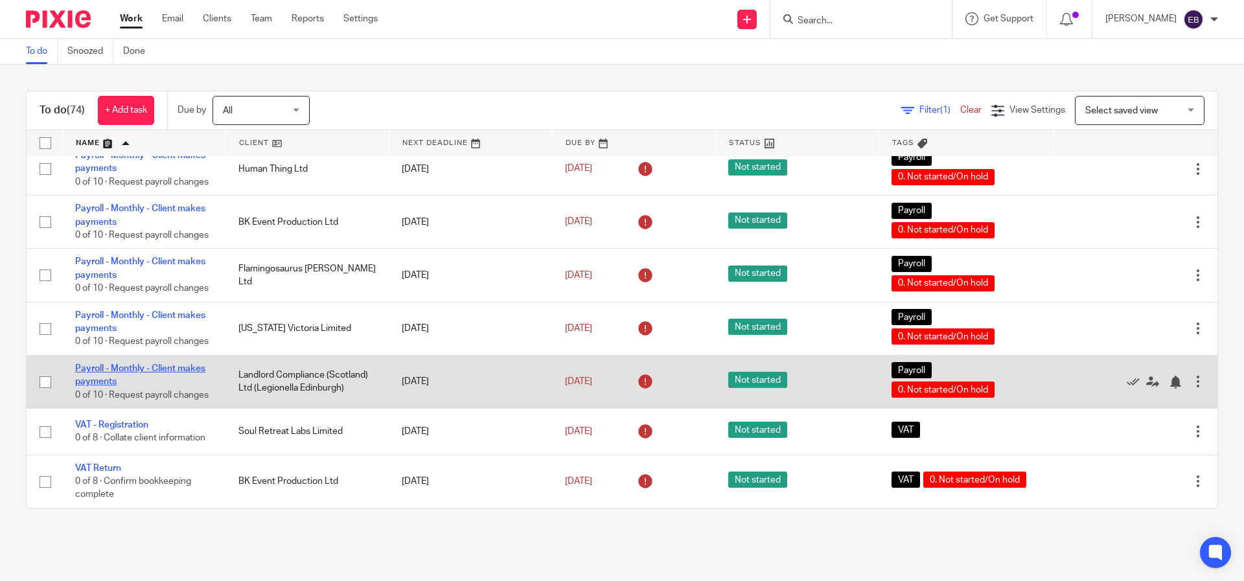
click at [108, 364] on link "Payroll - Monthly - Client makes payments" at bounding box center [140, 375] width 130 height 22
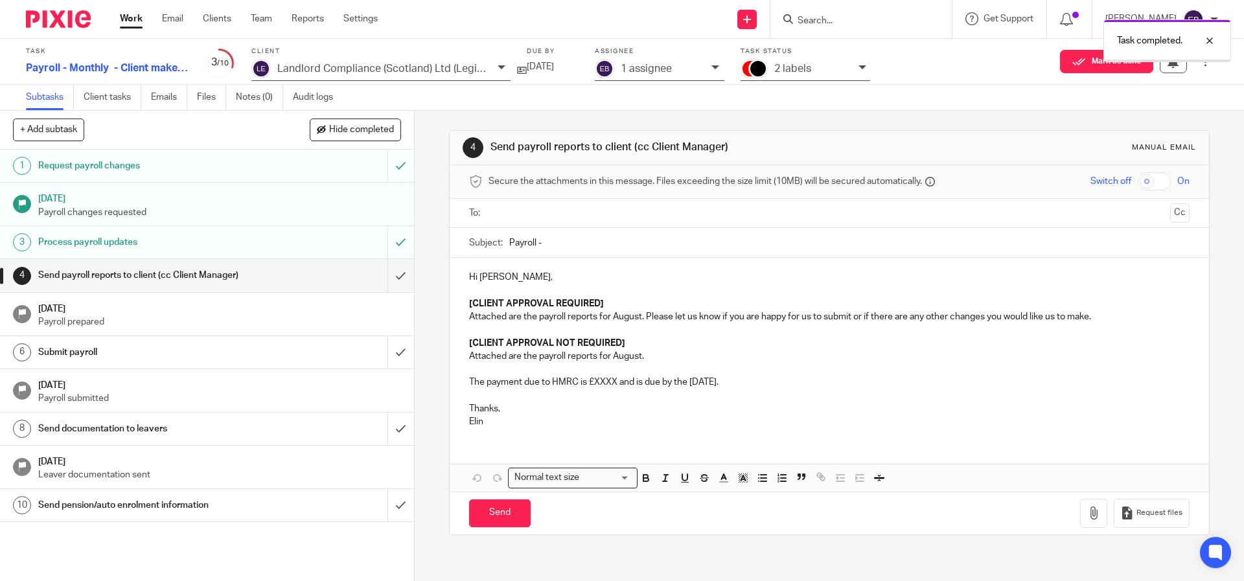
click at [383, 269] on input "submit" at bounding box center [207, 275] width 414 height 32
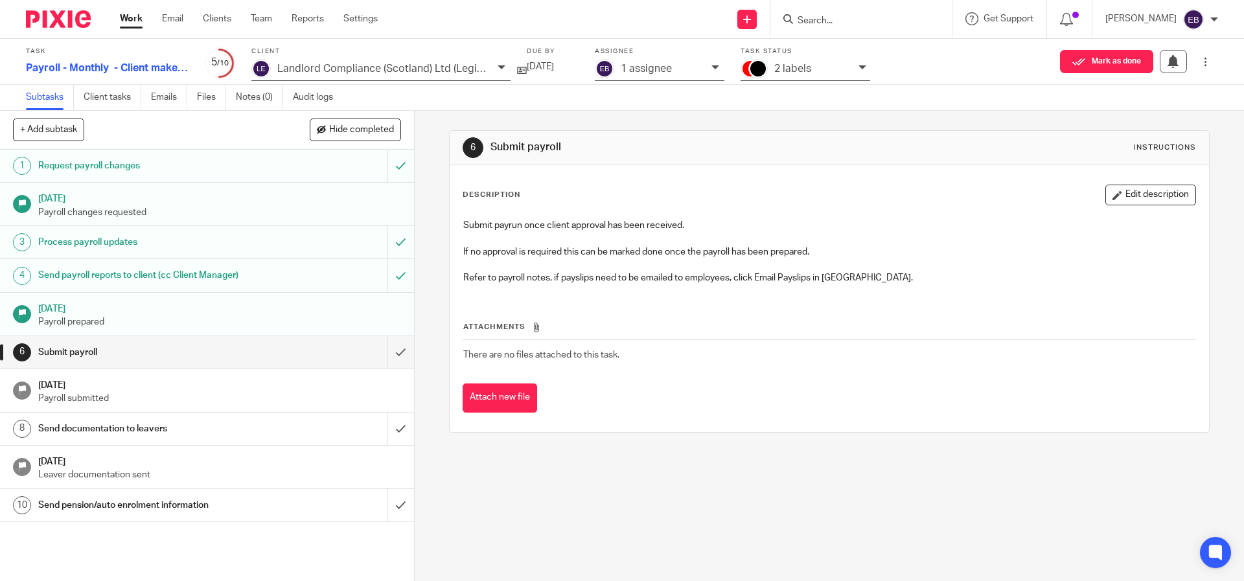
click at [67, 21] on img at bounding box center [58, 18] width 65 height 17
